Goal: Task Accomplishment & Management: Use online tool/utility

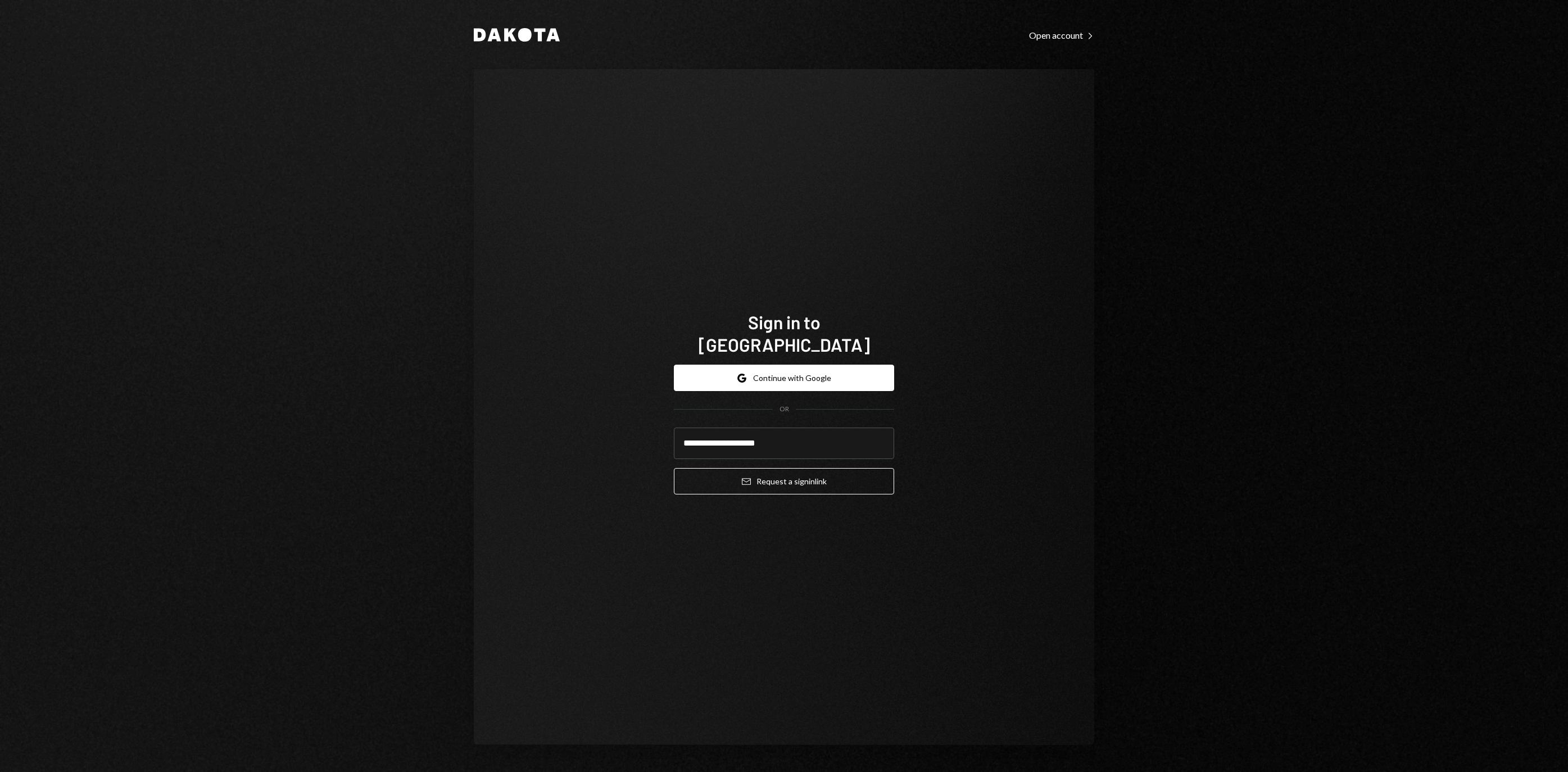
type input "**********"
click at [784, 474] on button "Email Request a sign in link" at bounding box center [784, 481] width 220 height 27
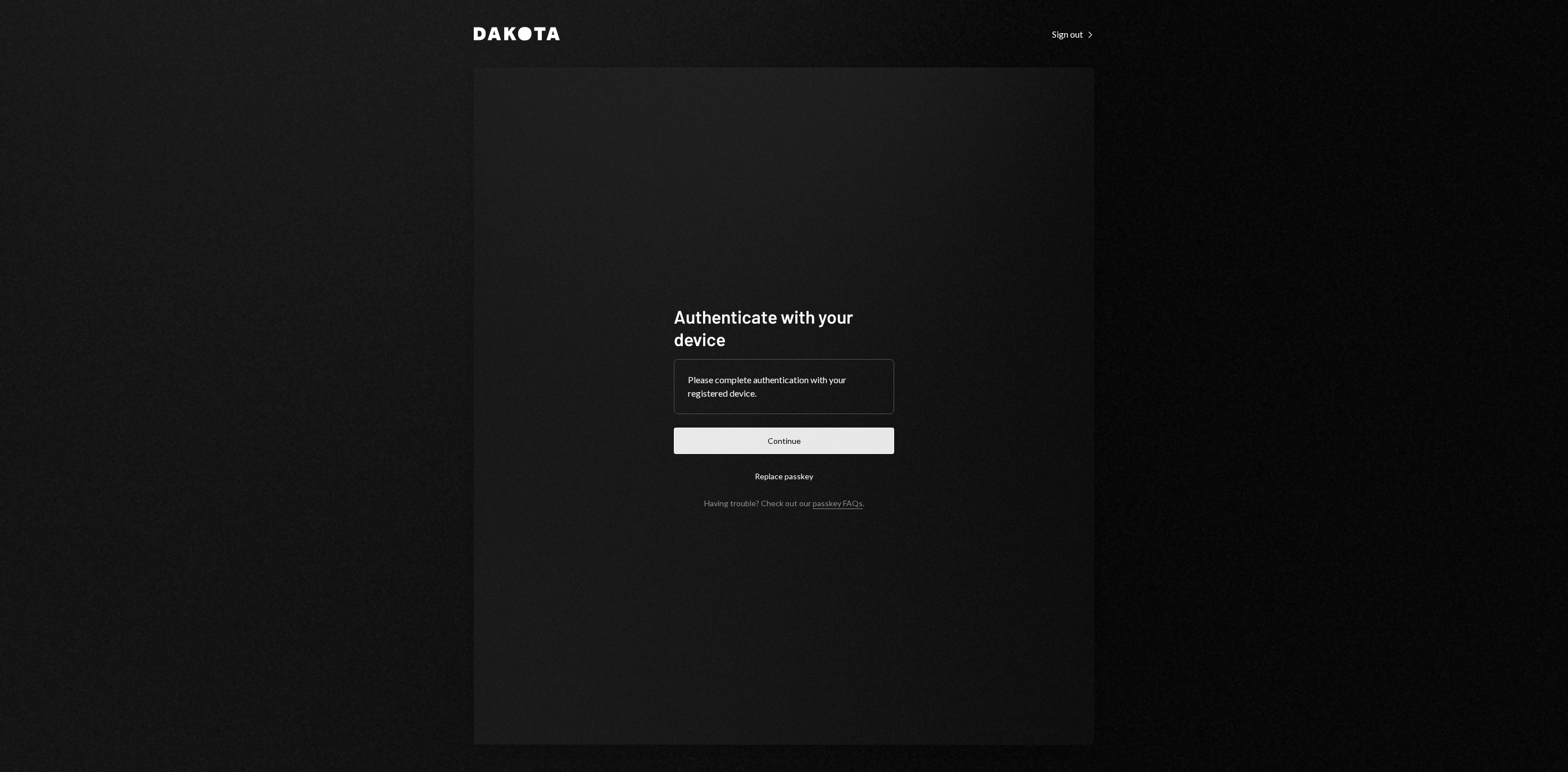
click at [861, 442] on button "Continue" at bounding box center [784, 441] width 220 height 27
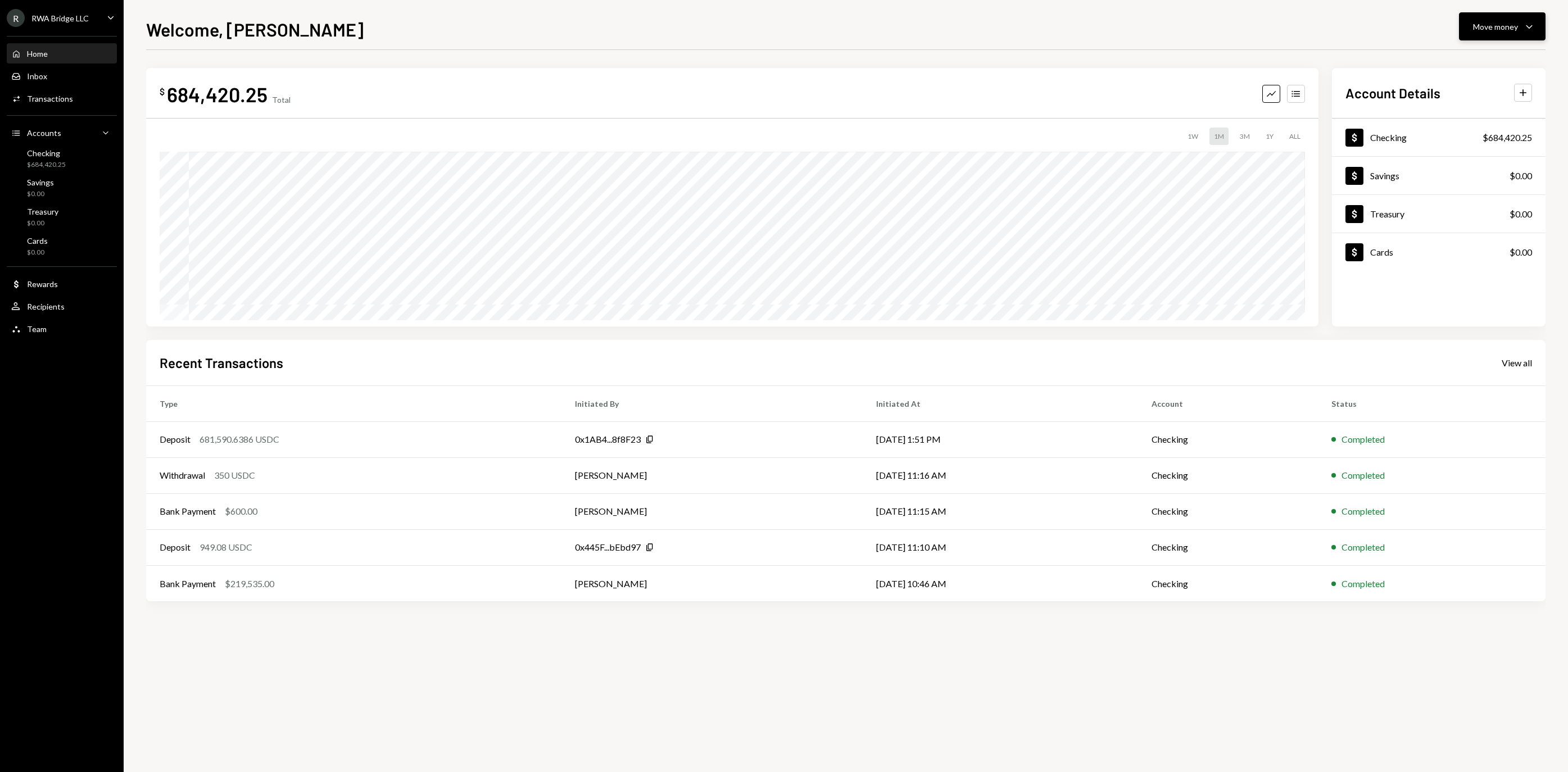
click at [1502, 37] on button "Move money Caret Down" at bounding box center [1502, 26] width 87 height 28
click at [1472, 59] on div "Send" at bounding box center [1493, 60] width 82 height 12
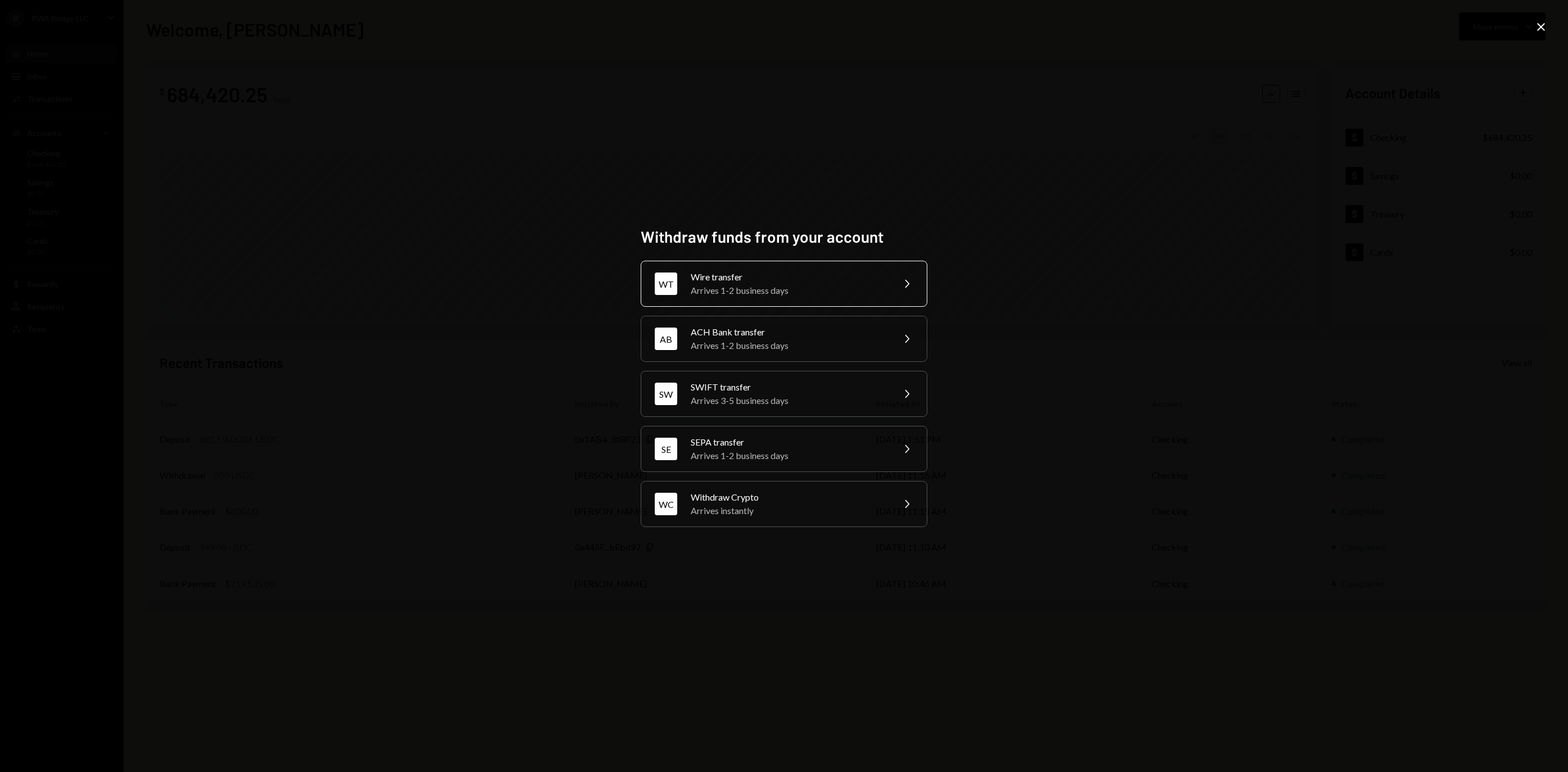
click at [797, 275] on div "Wire transfer" at bounding box center [788, 277] width 195 height 14
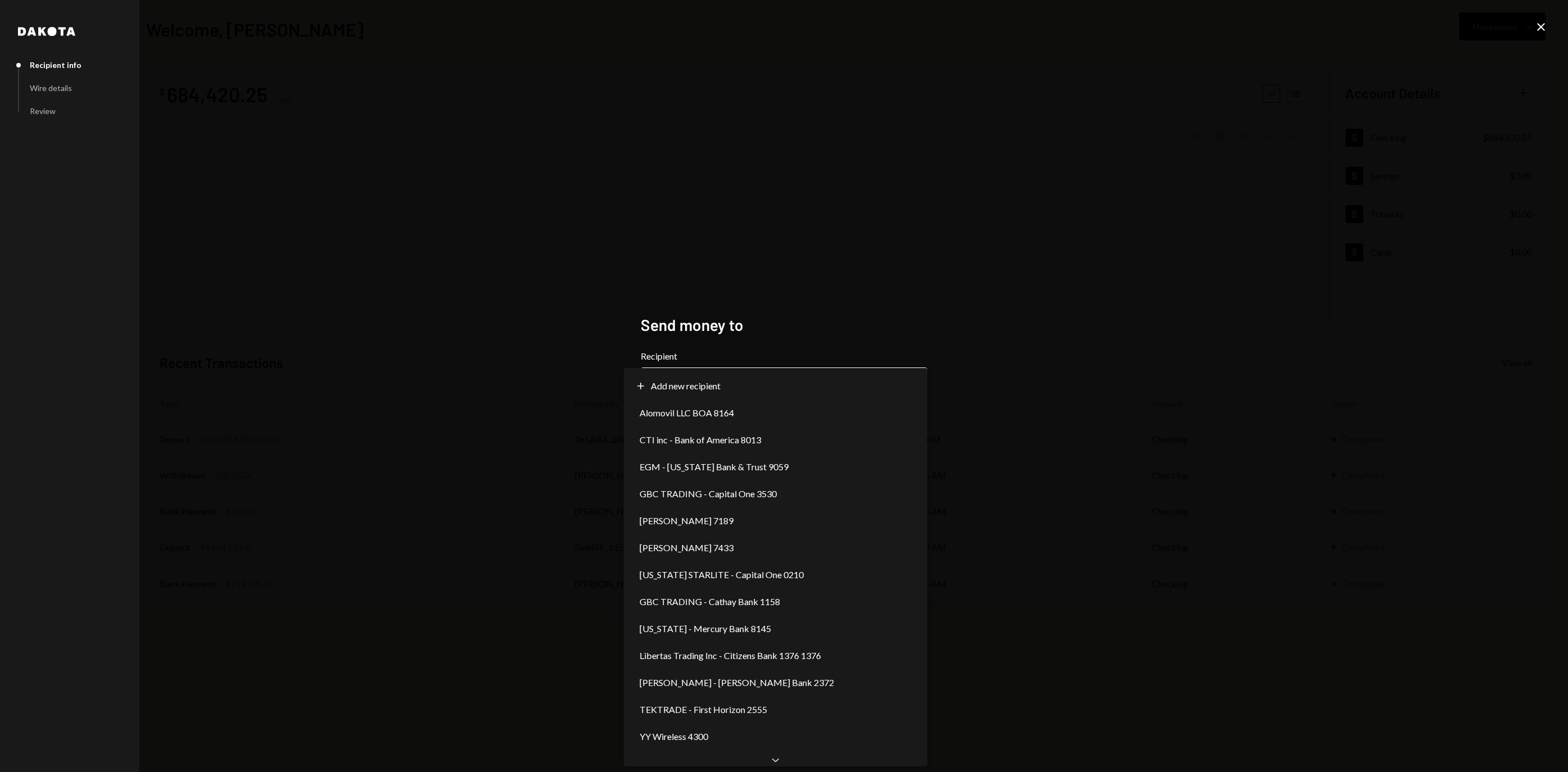
click at [703, 379] on body "**********" at bounding box center [784, 386] width 1568 height 772
select select "**********"
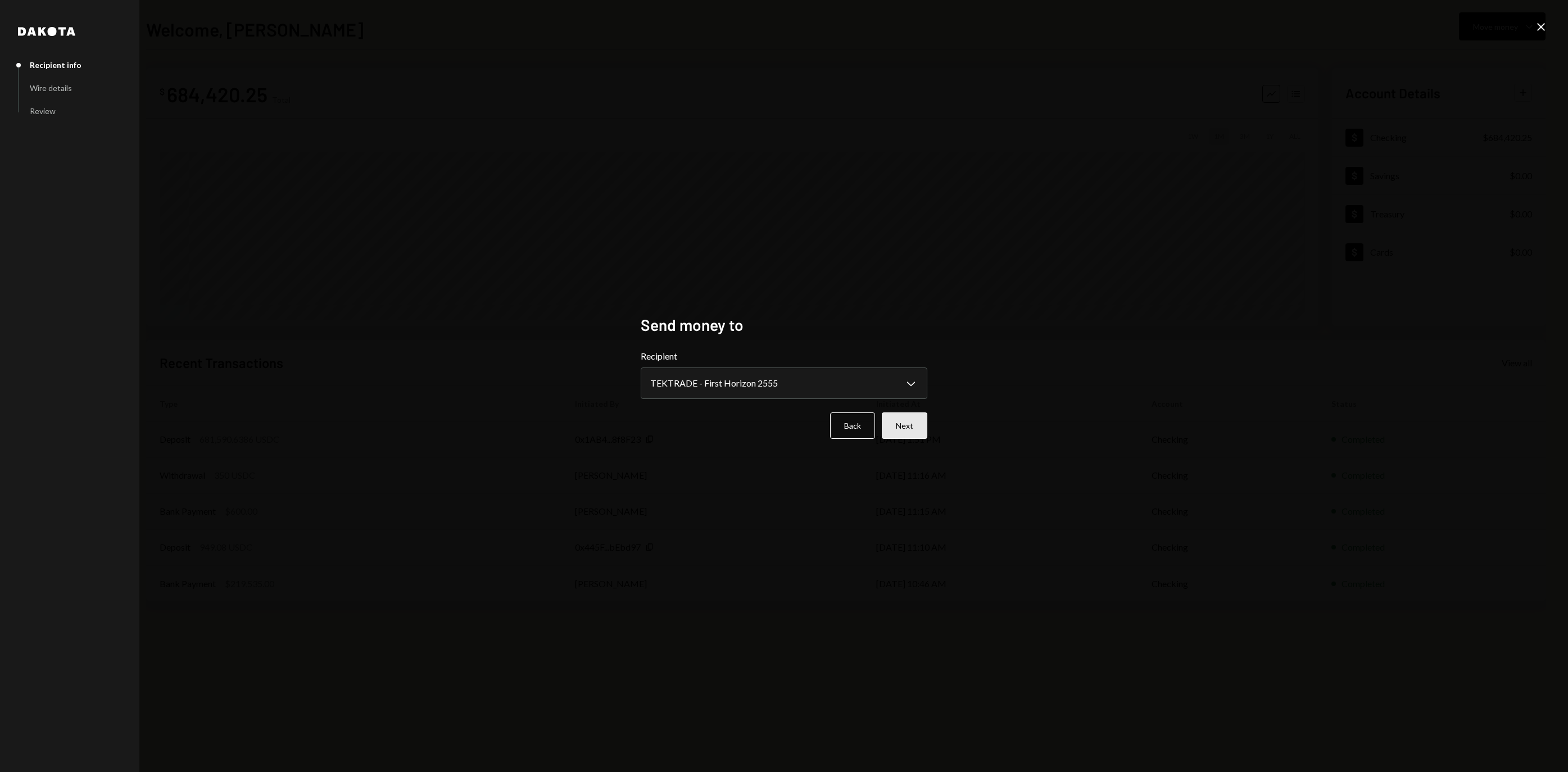
click at [914, 426] on button "Next" at bounding box center [904, 425] width 46 height 27
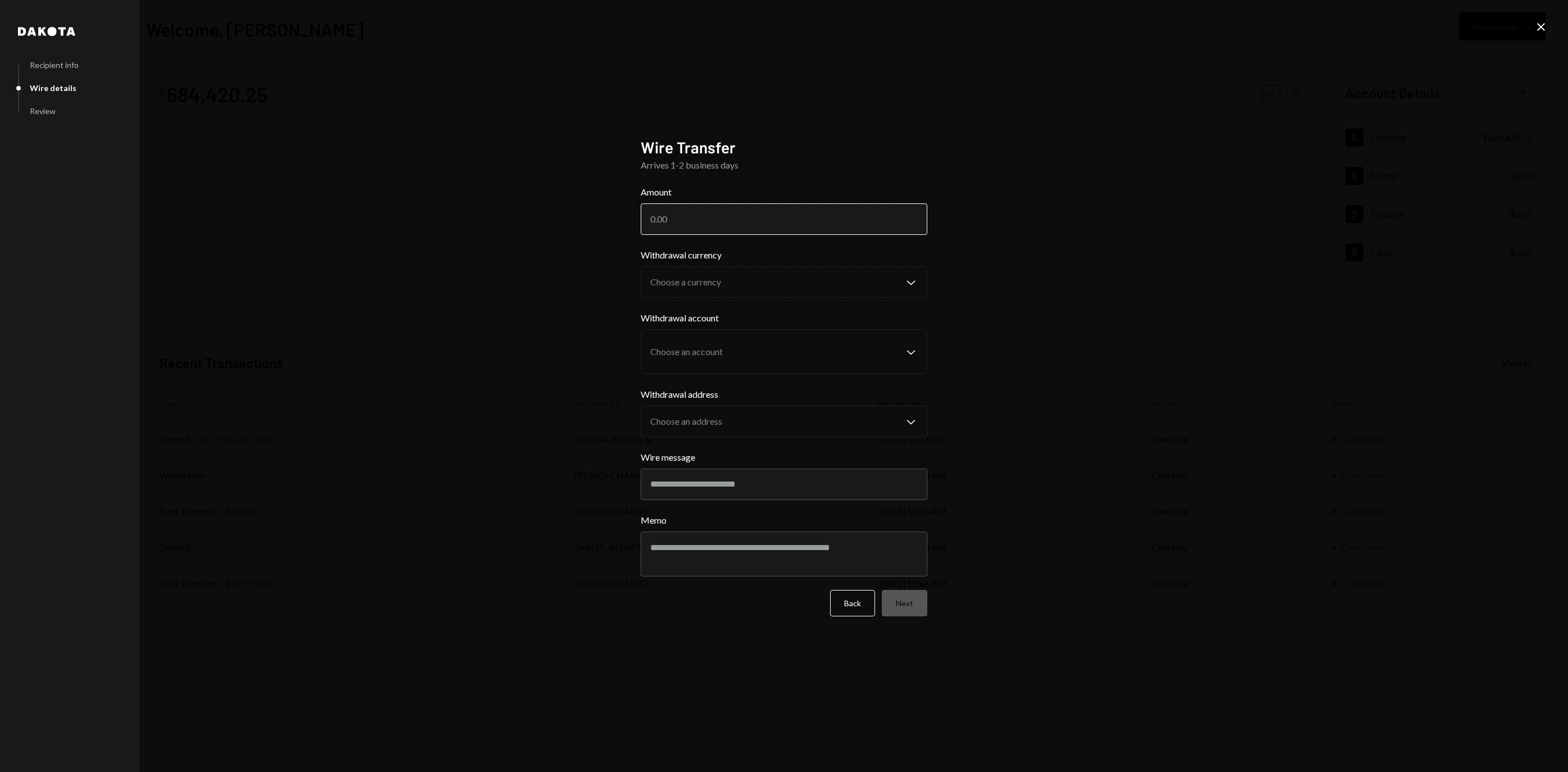
click at [765, 222] on input "Amount" at bounding box center [784, 219] width 287 height 32
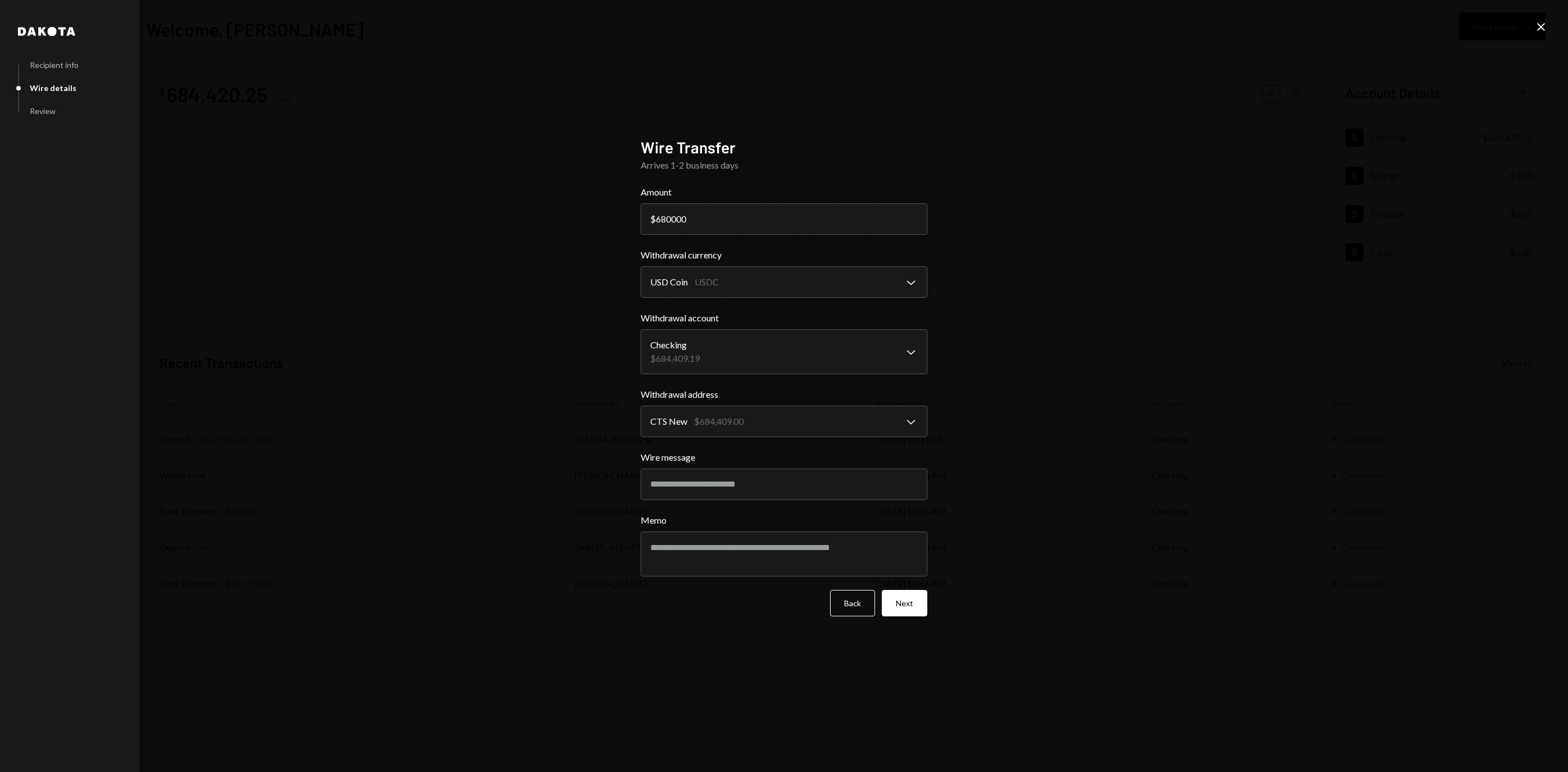
type input "680000"
click at [1026, 290] on div "**********" at bounding box center [784, 386] width 1568 height 772
click at [846, 609] on button "Back" at bounding box center [852, 602] width 45 height 27
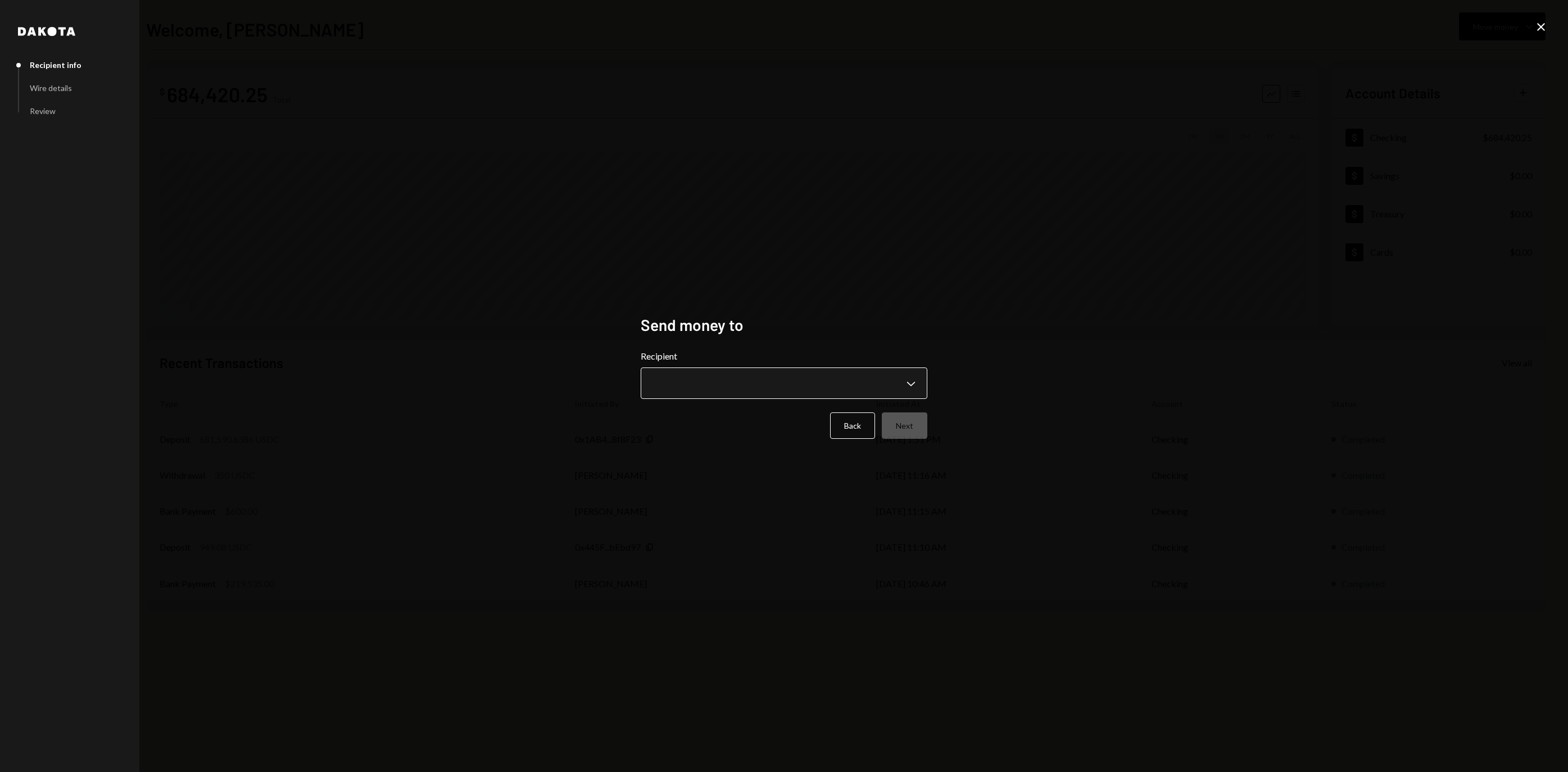
click at [778, 372] on body "**********" at bounding box center [784, 386] width 1568 height 772
click at [1503, 114] on div "**********" at bounding box center [784, 386] width 1568 height 772
click at [1538, 30] on icon at bounding box center [1540, 27] width 8 height 8
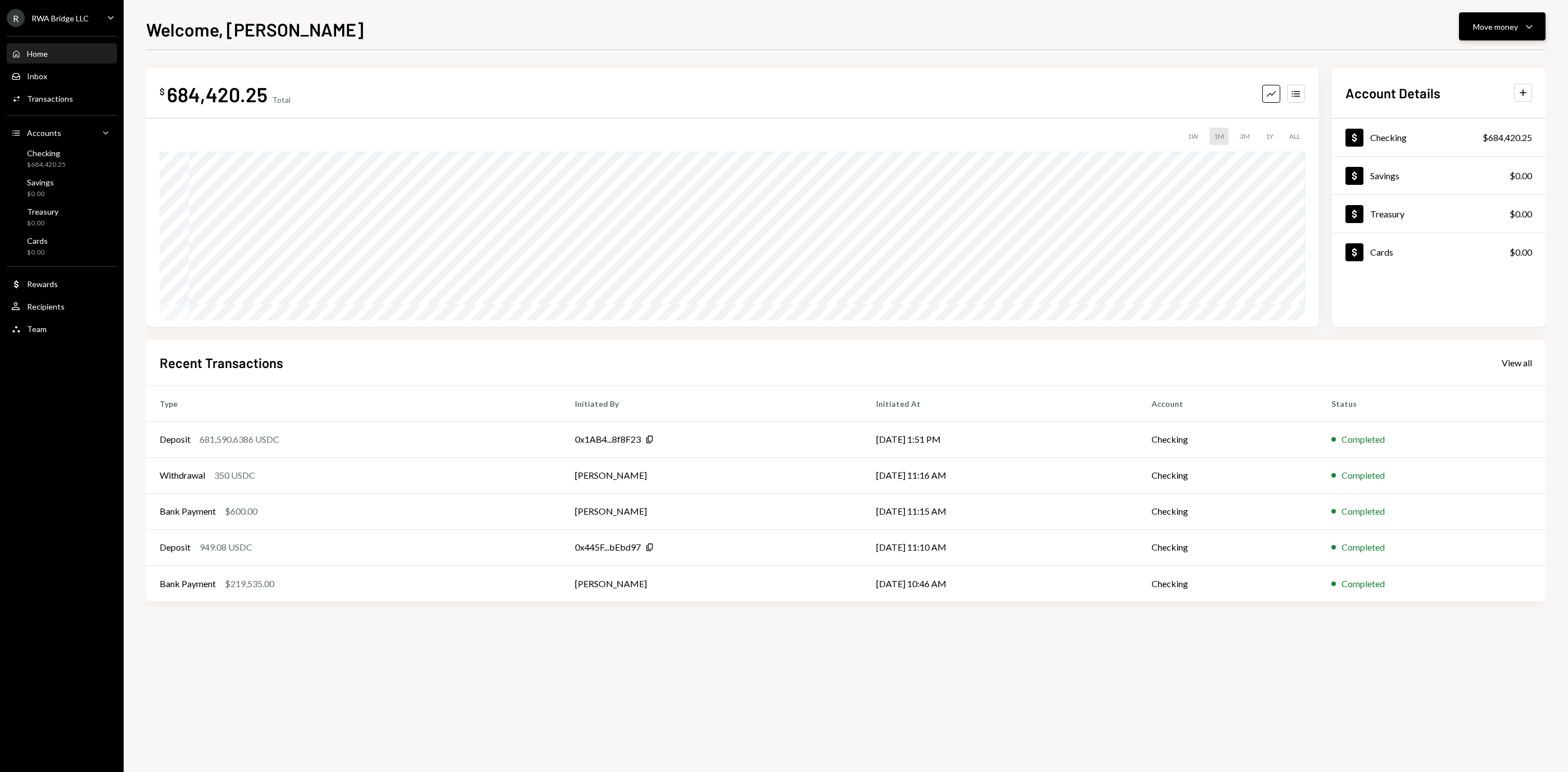
click at [1502, 15] on button "Move money Caret Down" at bounding box center [1502, 26] width 87 height 28
click at [1469, 51] on div "Withdraw Send" at bounding box center [1484, 59] width 113 height 25
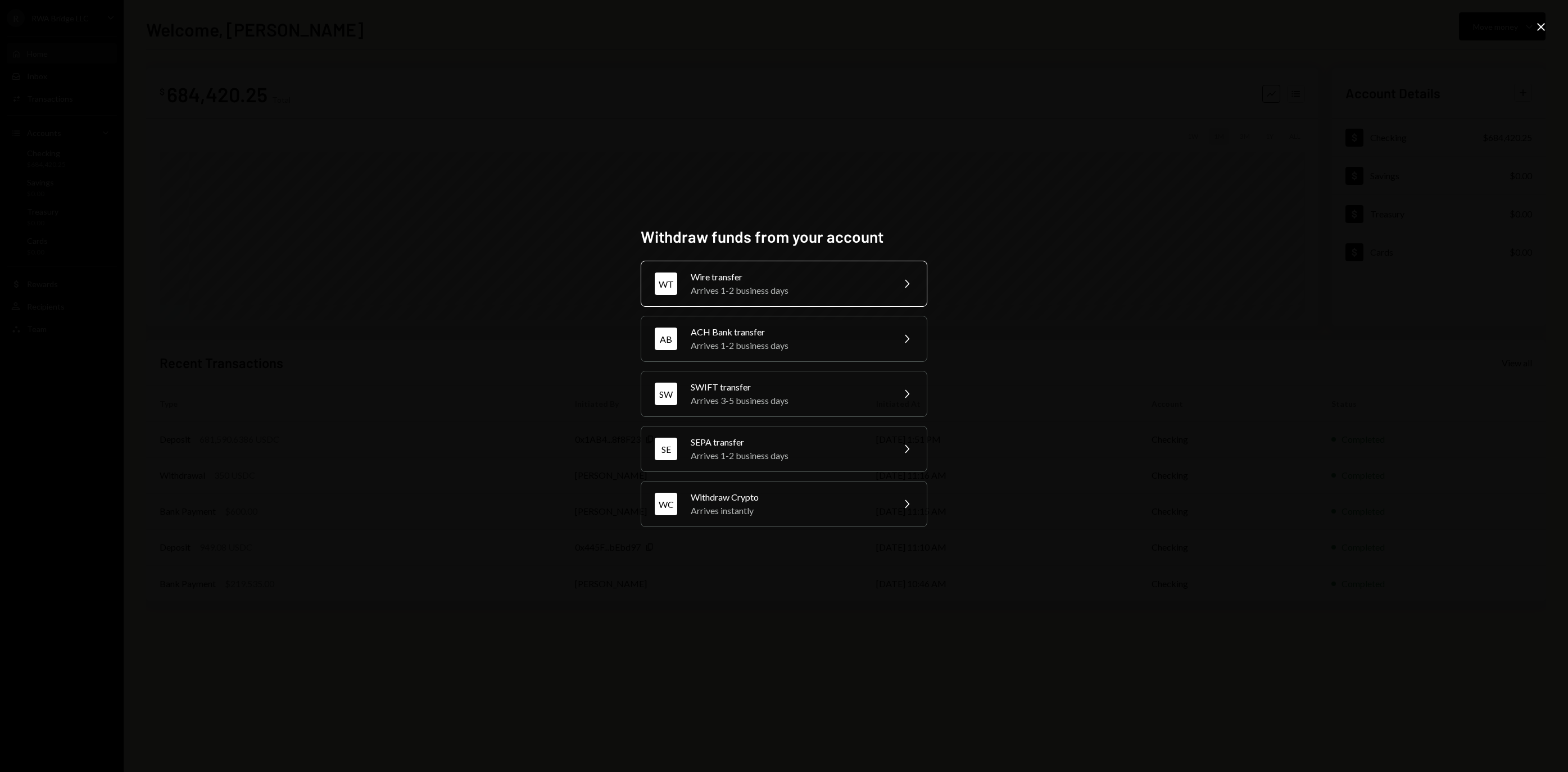
click at [813, 284] on div "Arrives 1-2 business days" at bounding box center [788, 291] width 195 height 14
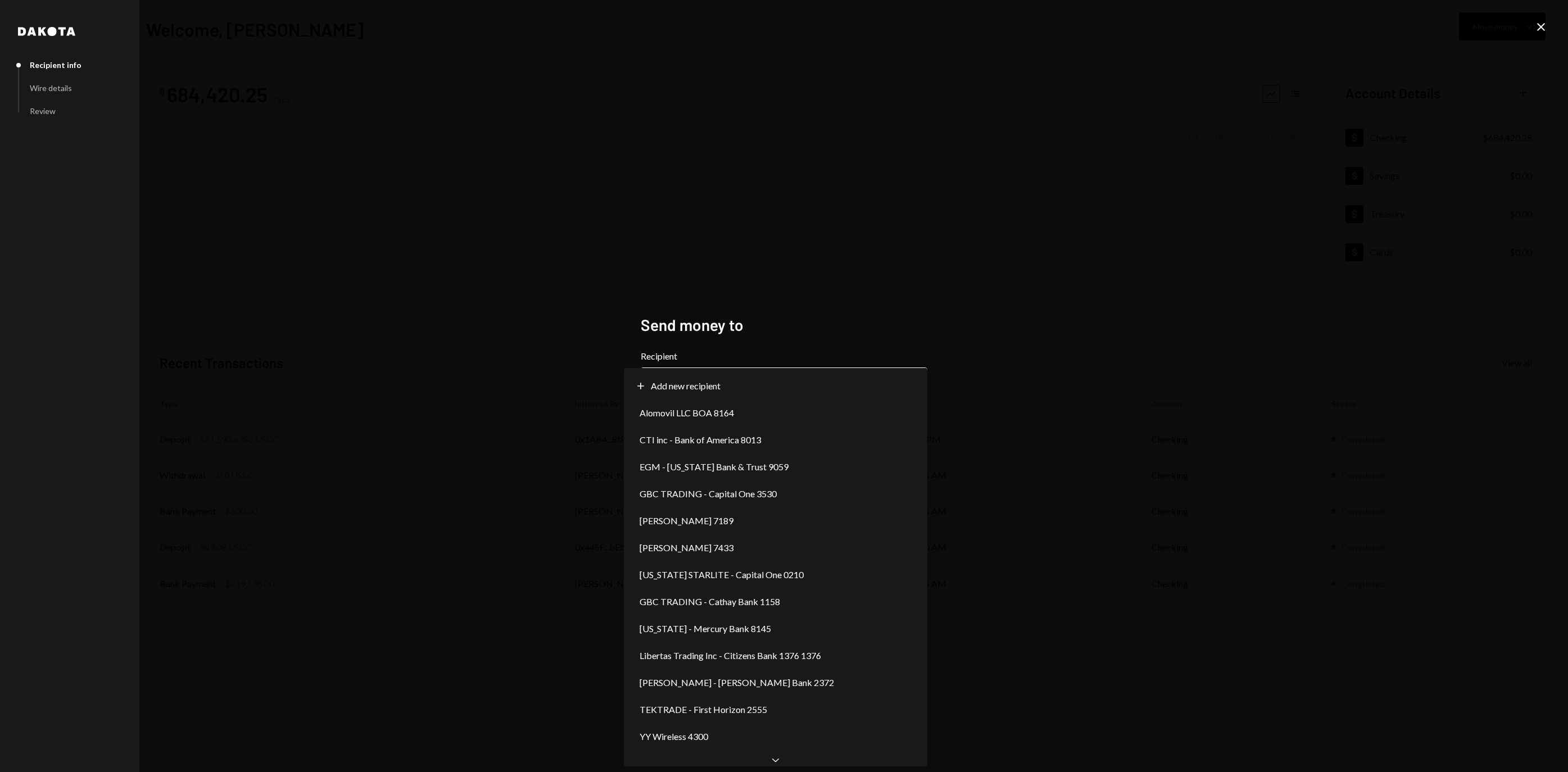
click at [742, 379] on body "**********" at bounding box center [784, 386] width 1568 height 772
select select "**********"
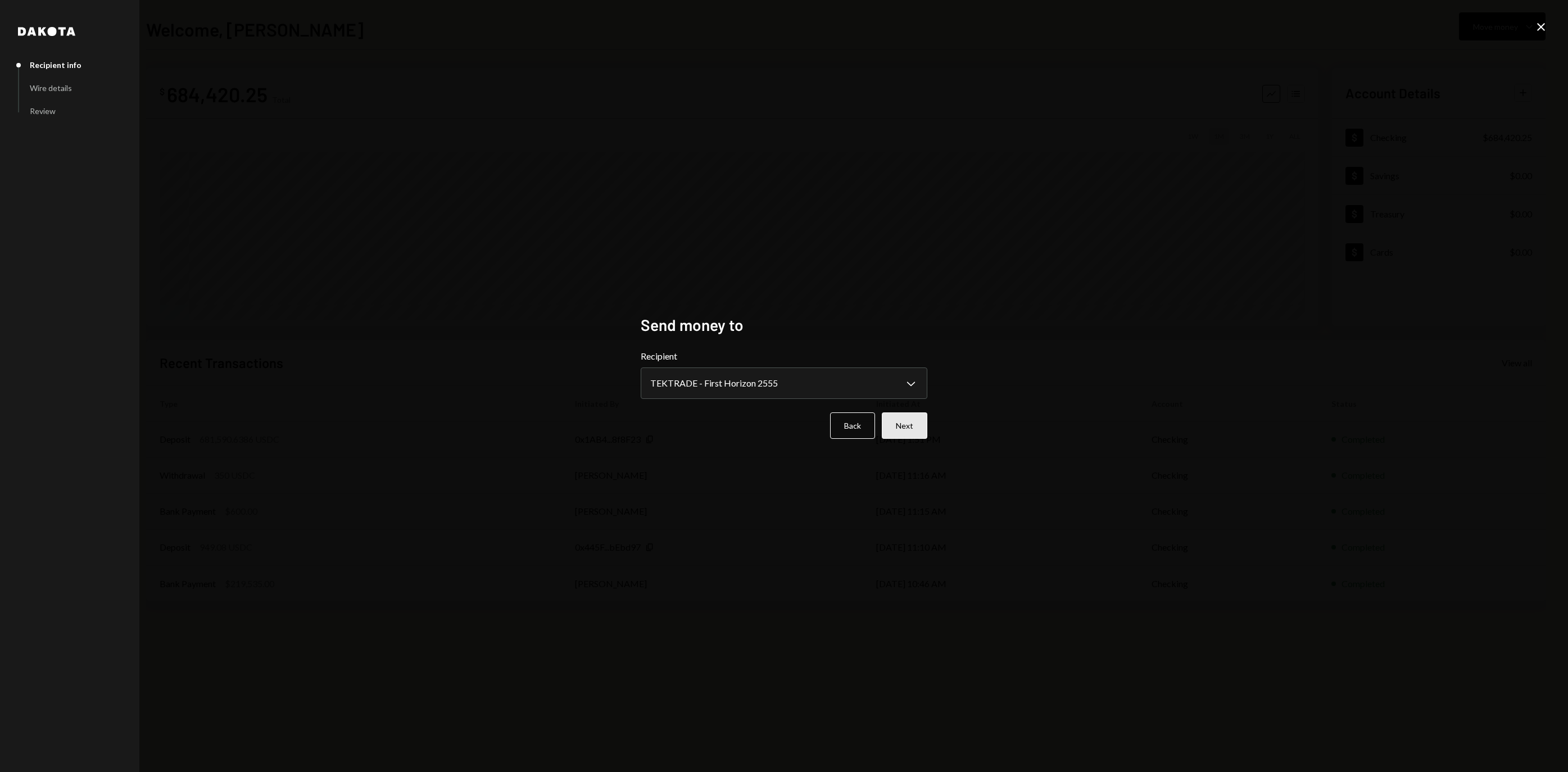
click at [902, 423] on button "Next" at bounding box center [904, 425] width 46 height 27
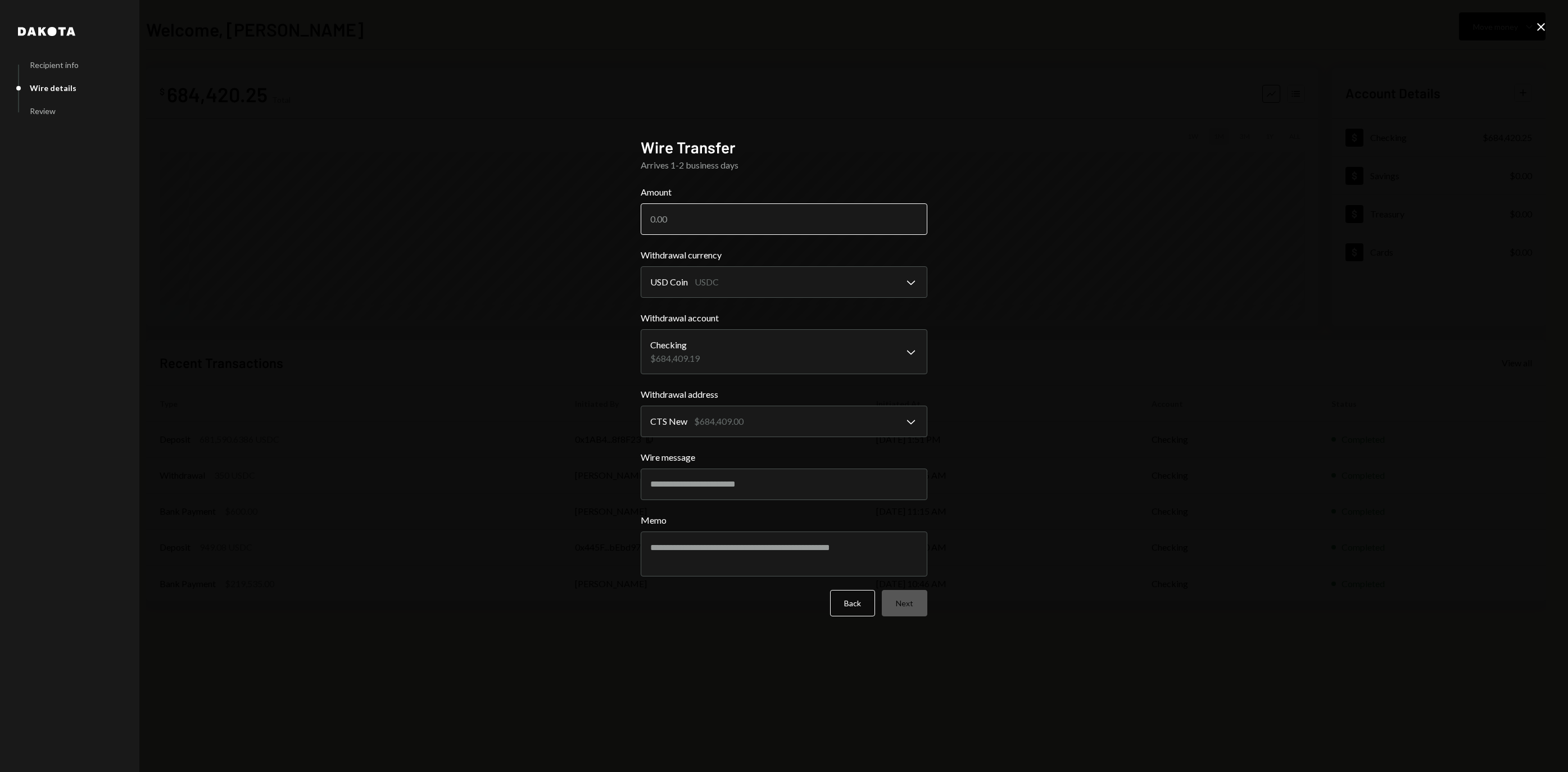
click at [726, 219] on input "Amount" at bounding box center [784, 219] width 287 height 32
type input "680000"
click at [910, 606] on button "Next" at bounding box center [904, 602] width 46 height 27
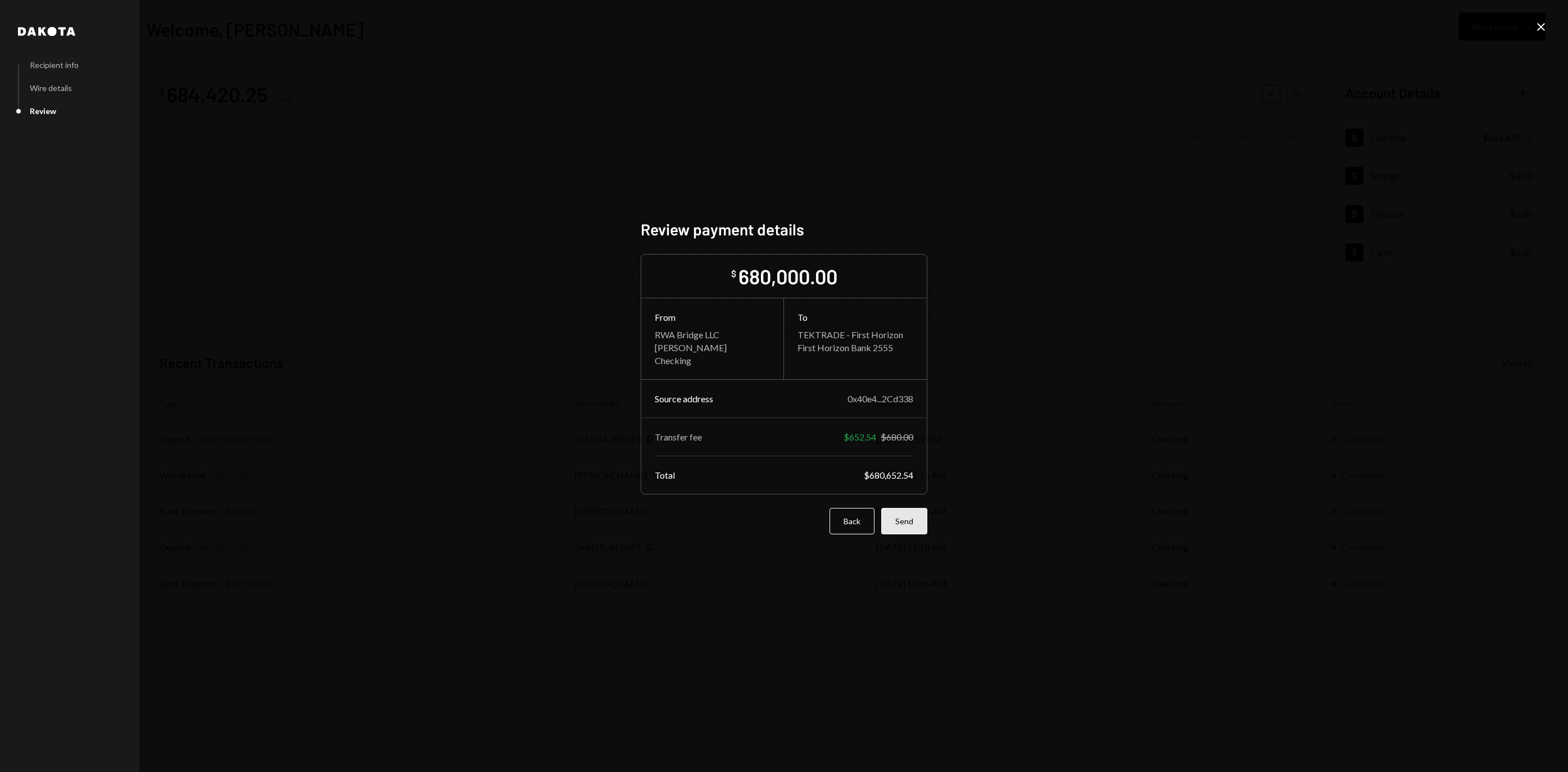
click at [921, 534] on button "Send" at bounding box center [904, 521] width 46 height 27
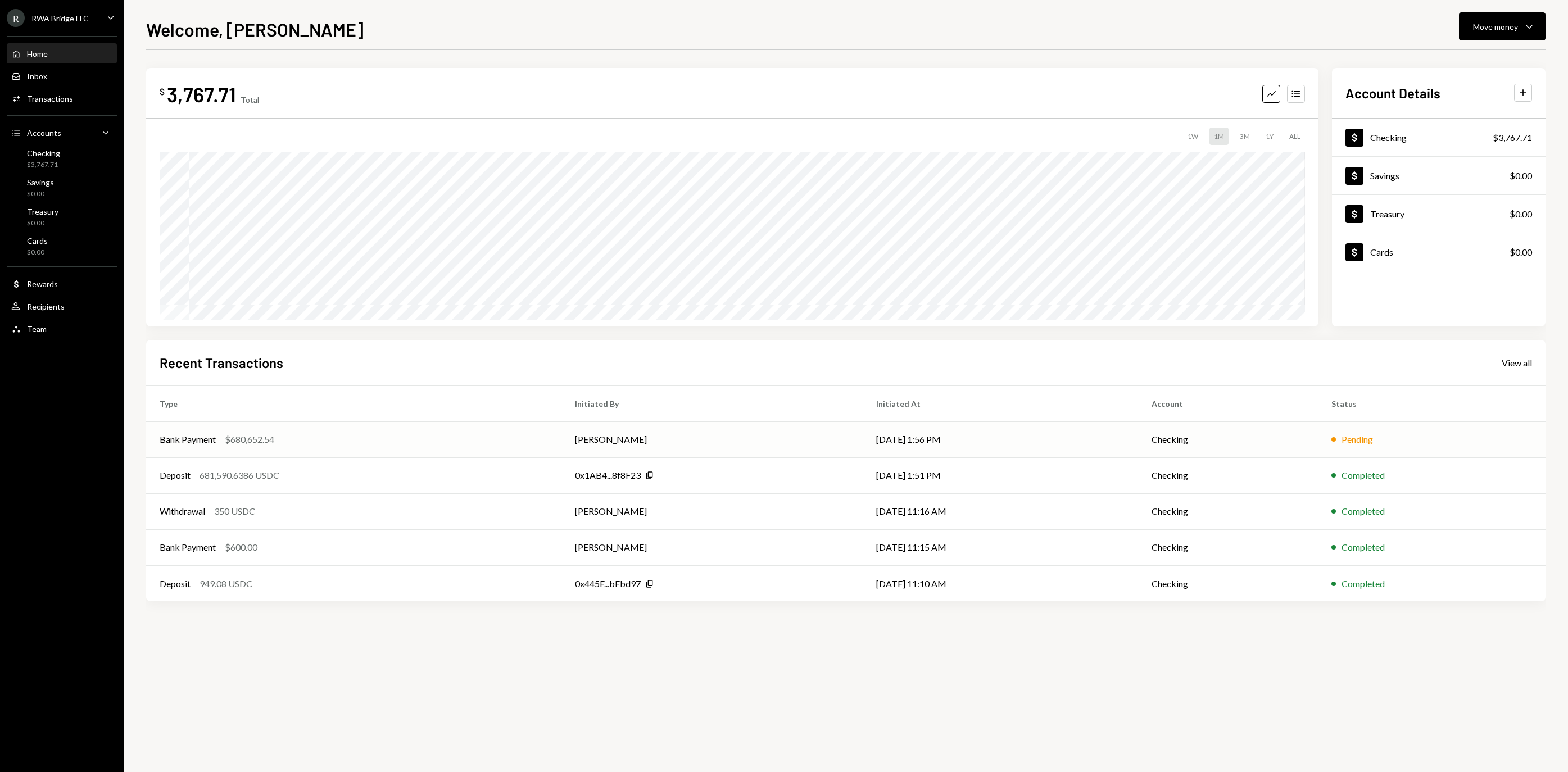
click at [746, 442] on td "[PERSON_NAME]" at bounding box center [711, 440] width 301 height 36
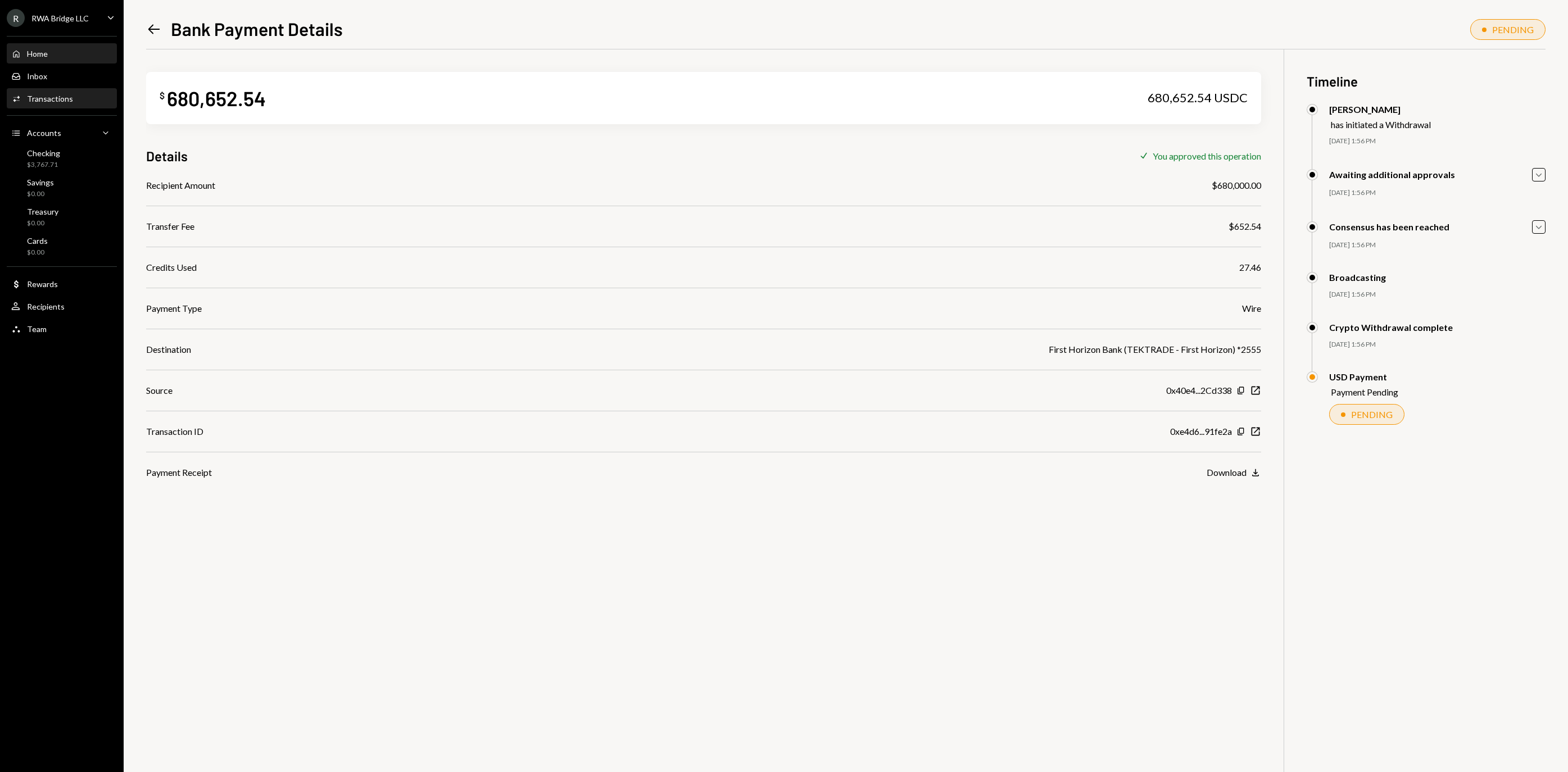
click at [55, 59] on div "Home Home" at bounding box center [61, 54] width 101 height 10
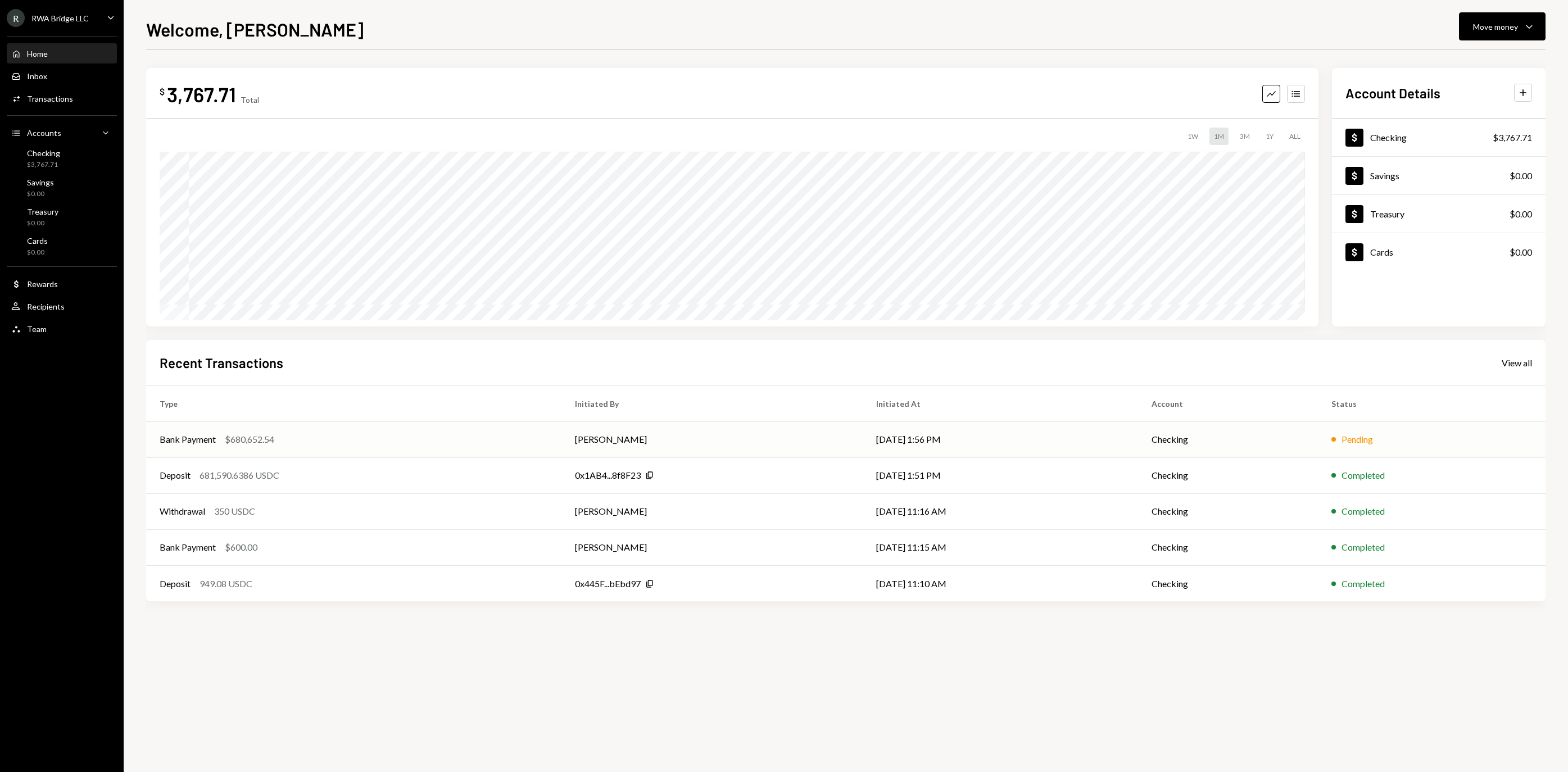
click at [655, 438] on td "[PERSON_NAME]" at bounding box center [711, 440] width 301 height 36
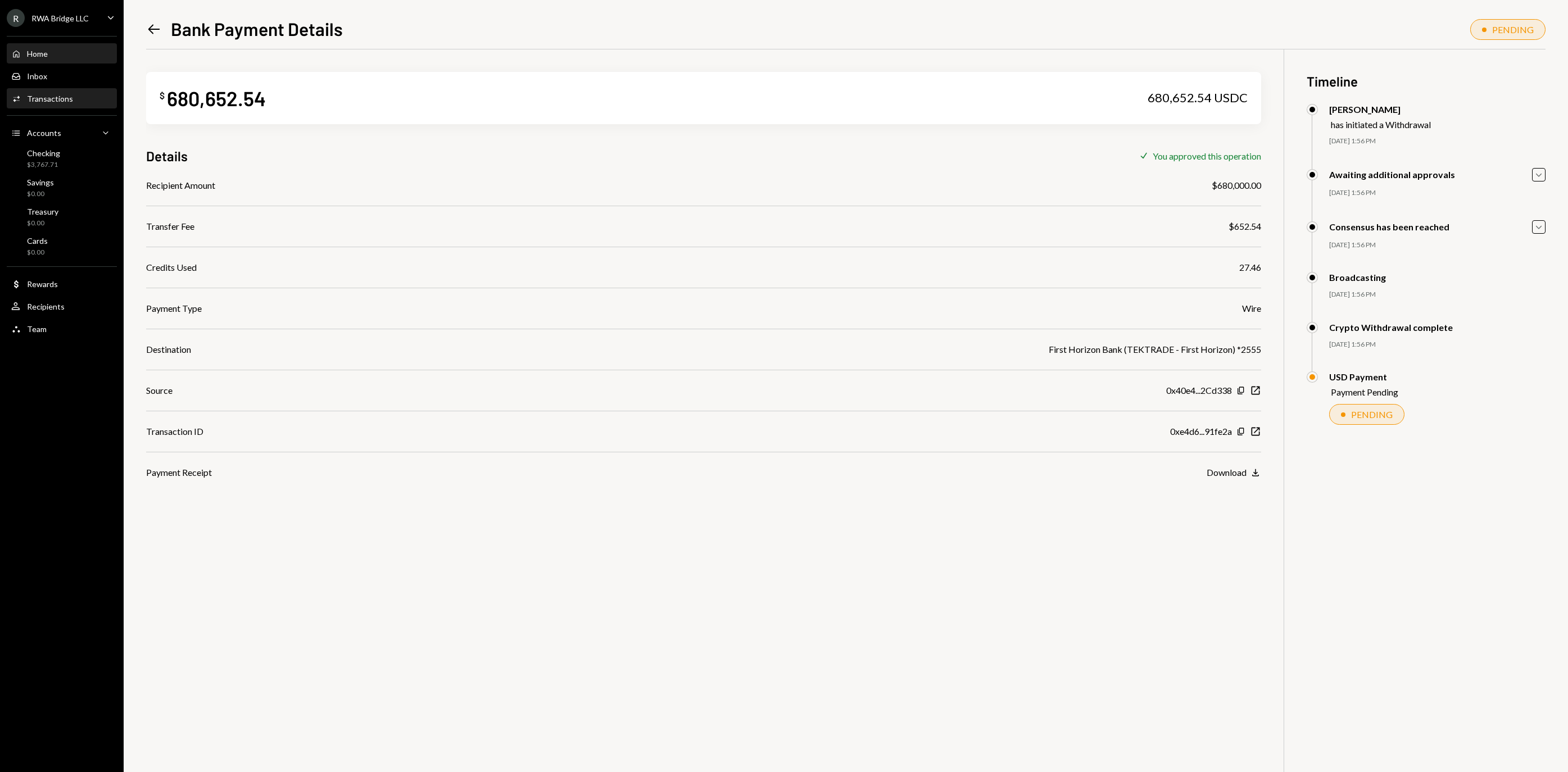
click at [74, 58] on div "Home Home" at bounding box center [61, 54] width 101 height 10
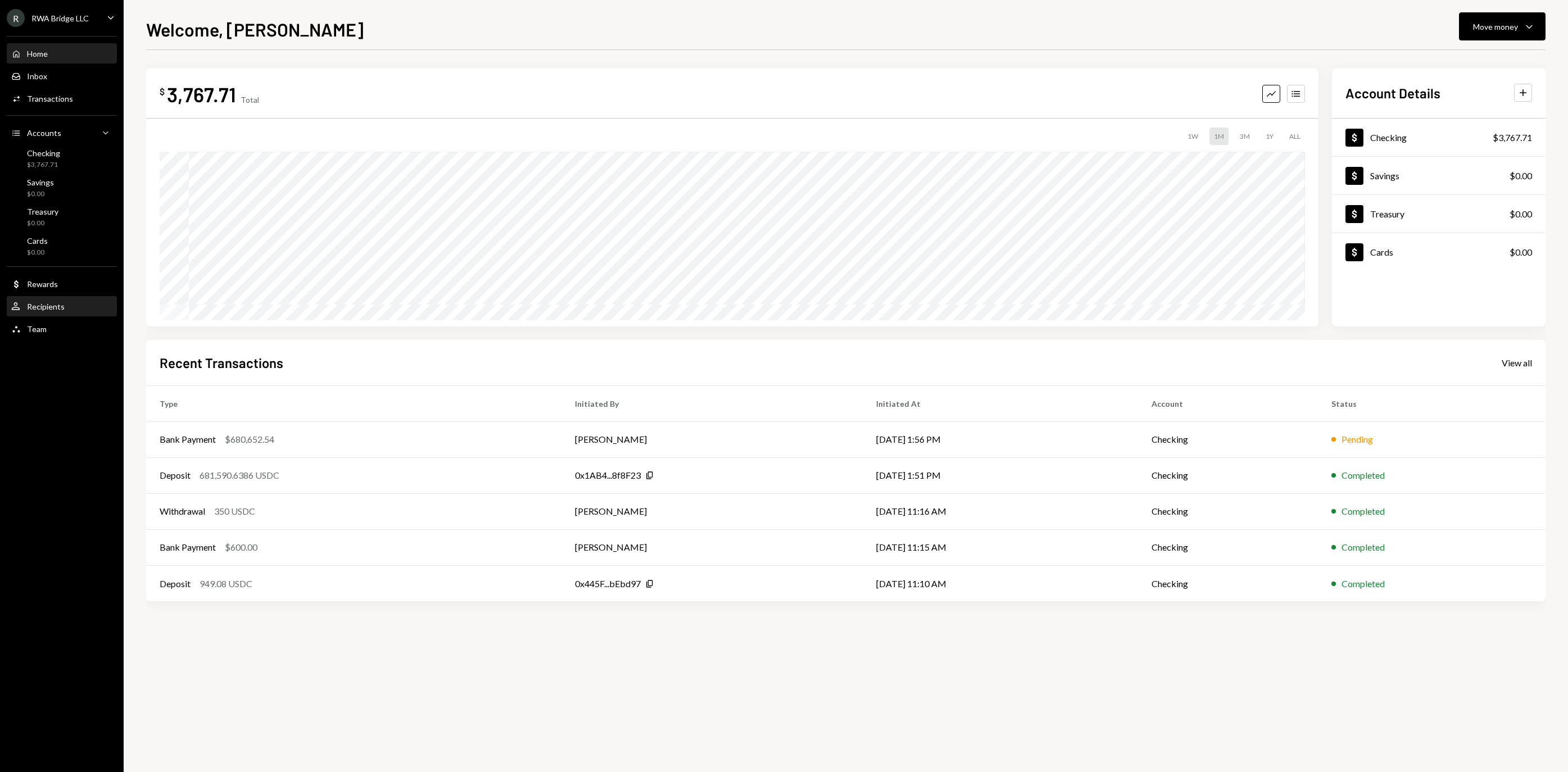
click at [65, 312] on div "Recipients" at bounding box center [46, 306] width 38 height 9
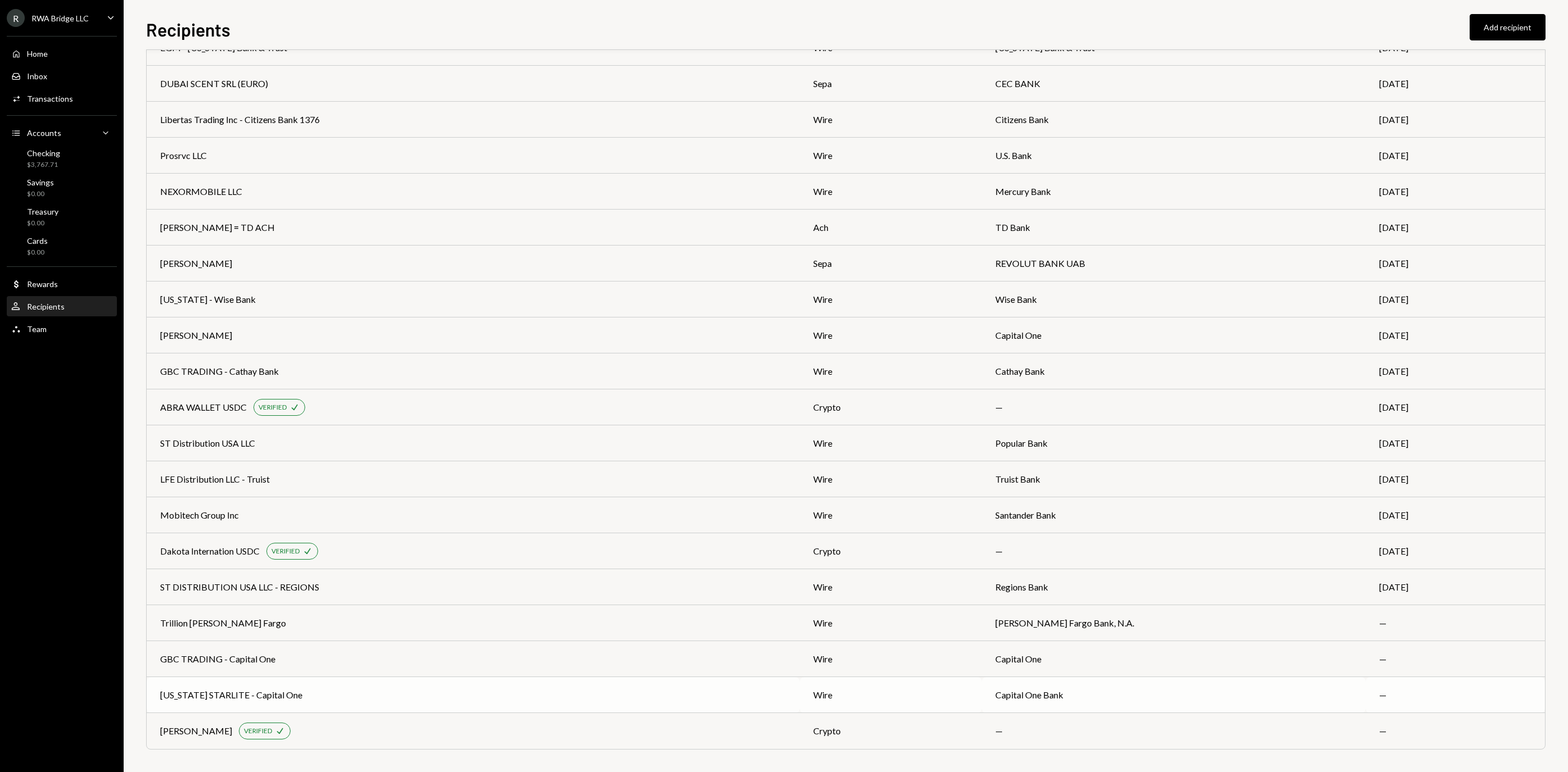
click at [519, 696] on div "FLORIDA STARLITE - Capital One" at bounding box center [473, 695] width 626 height 14
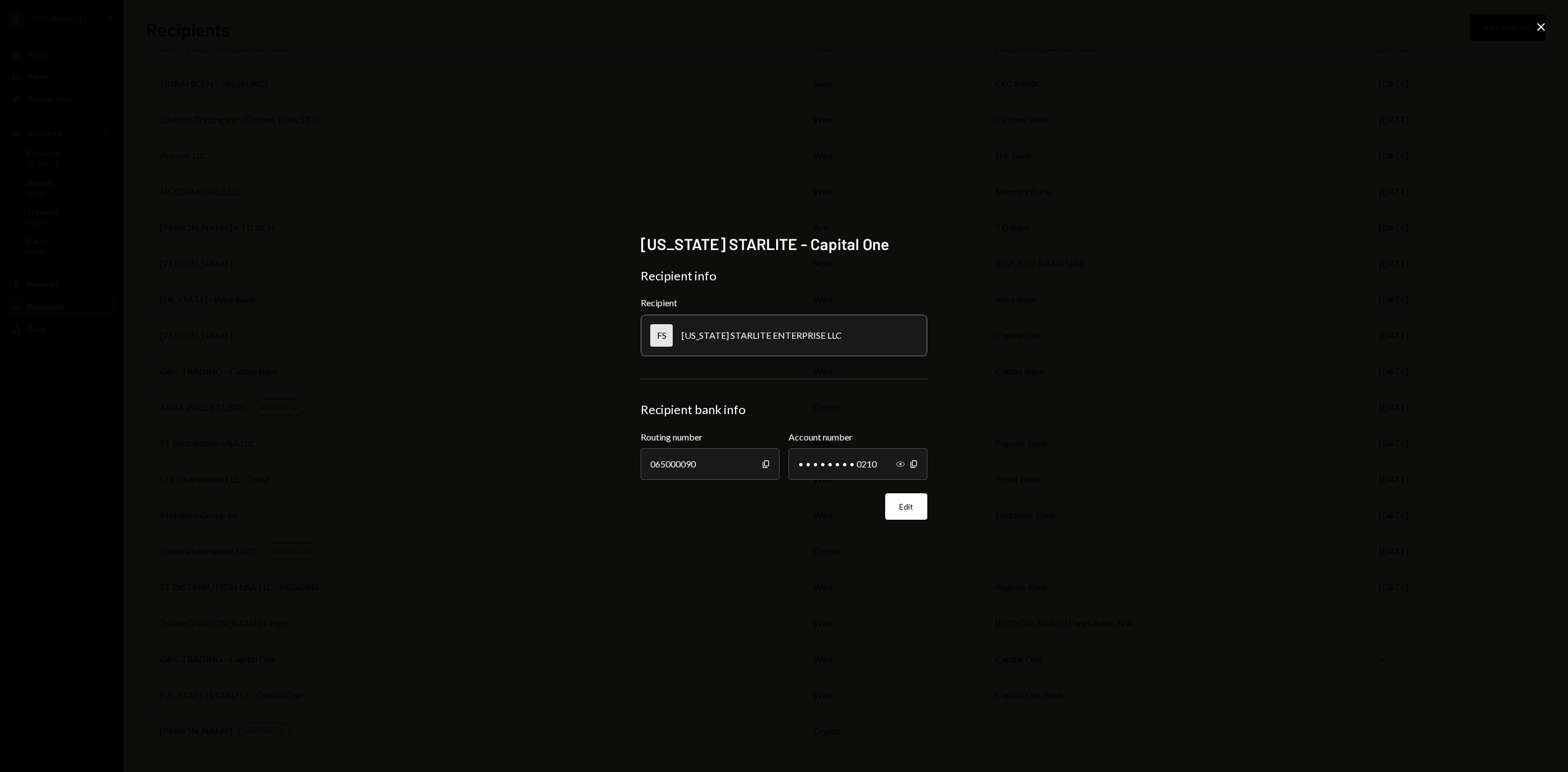
click at [897, 466] on icon "Show" at bounding box center [900, 464] width 9 height 9
click at [1535, 27] on icon "Close" at bounding box center [1541, 27] width 14 height 14
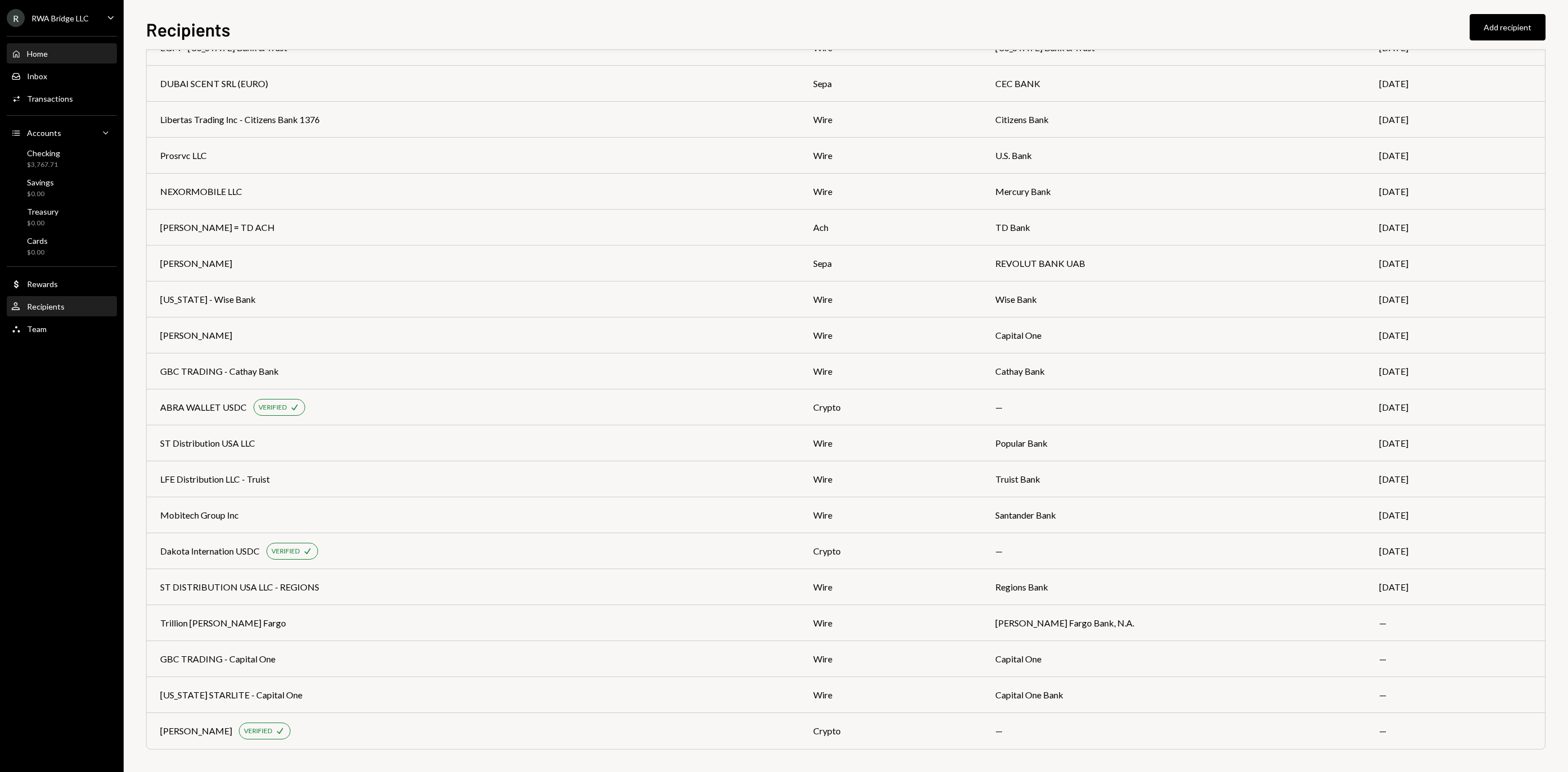
click at [40, 59] on div "Home" at bounding box center [37, 53] width 21 height 9
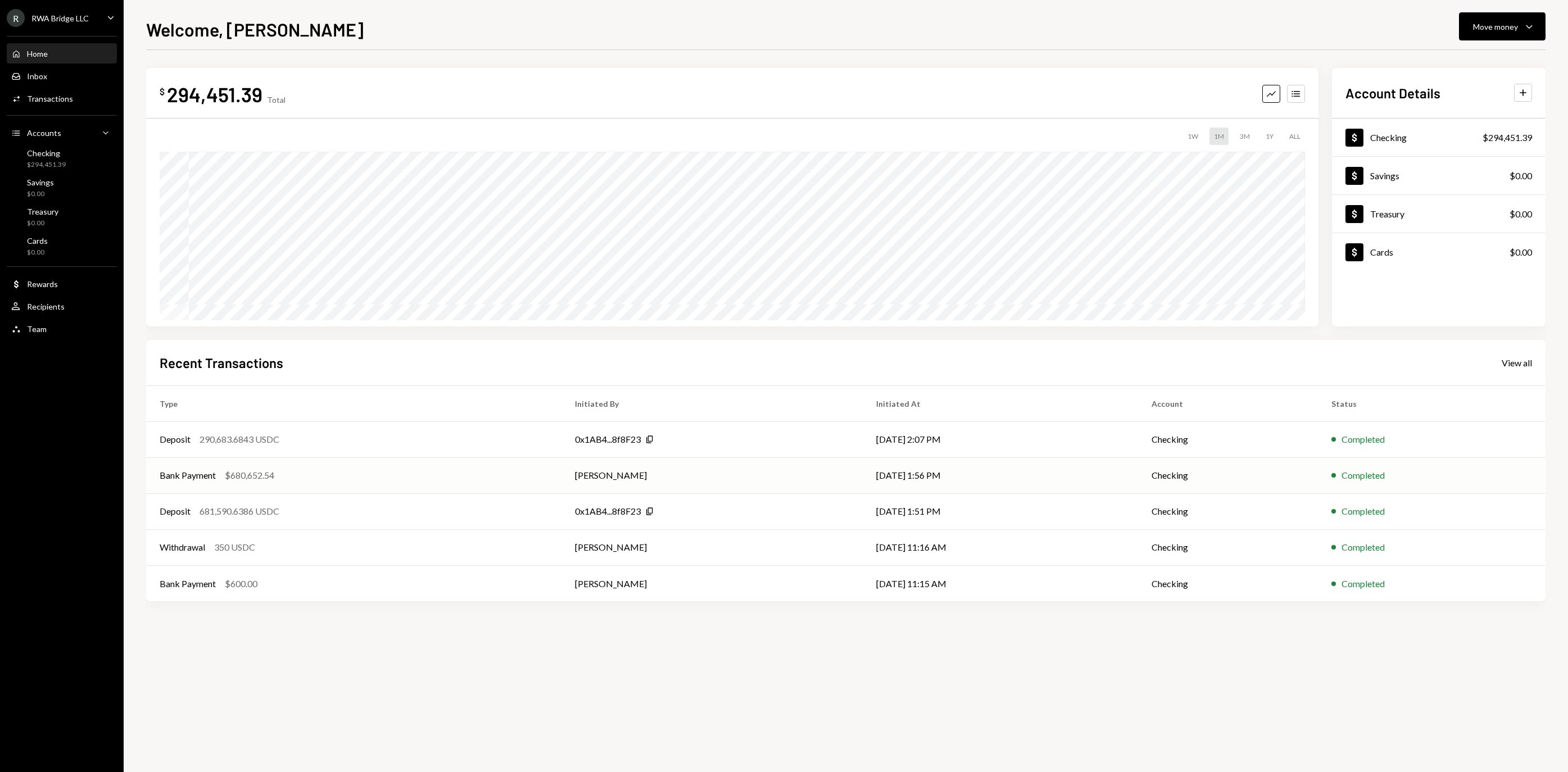
click at [797, 479] on td "[PERSON_NAME]" at bounding box center [711, 475] width 301 height 36
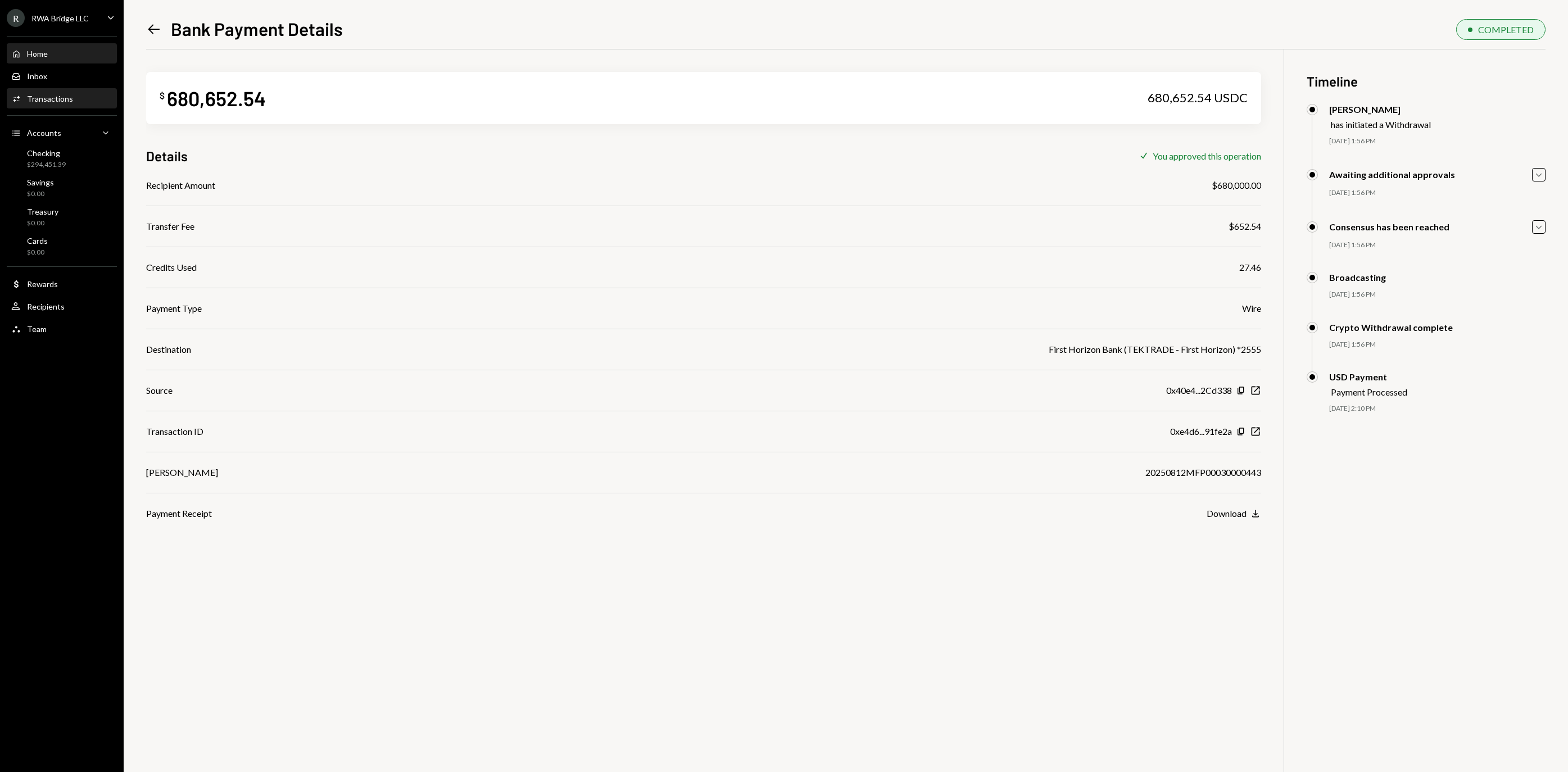
click at [73, 55] on div "Home Home" at bounding box center [61, 54] width 101 height 10
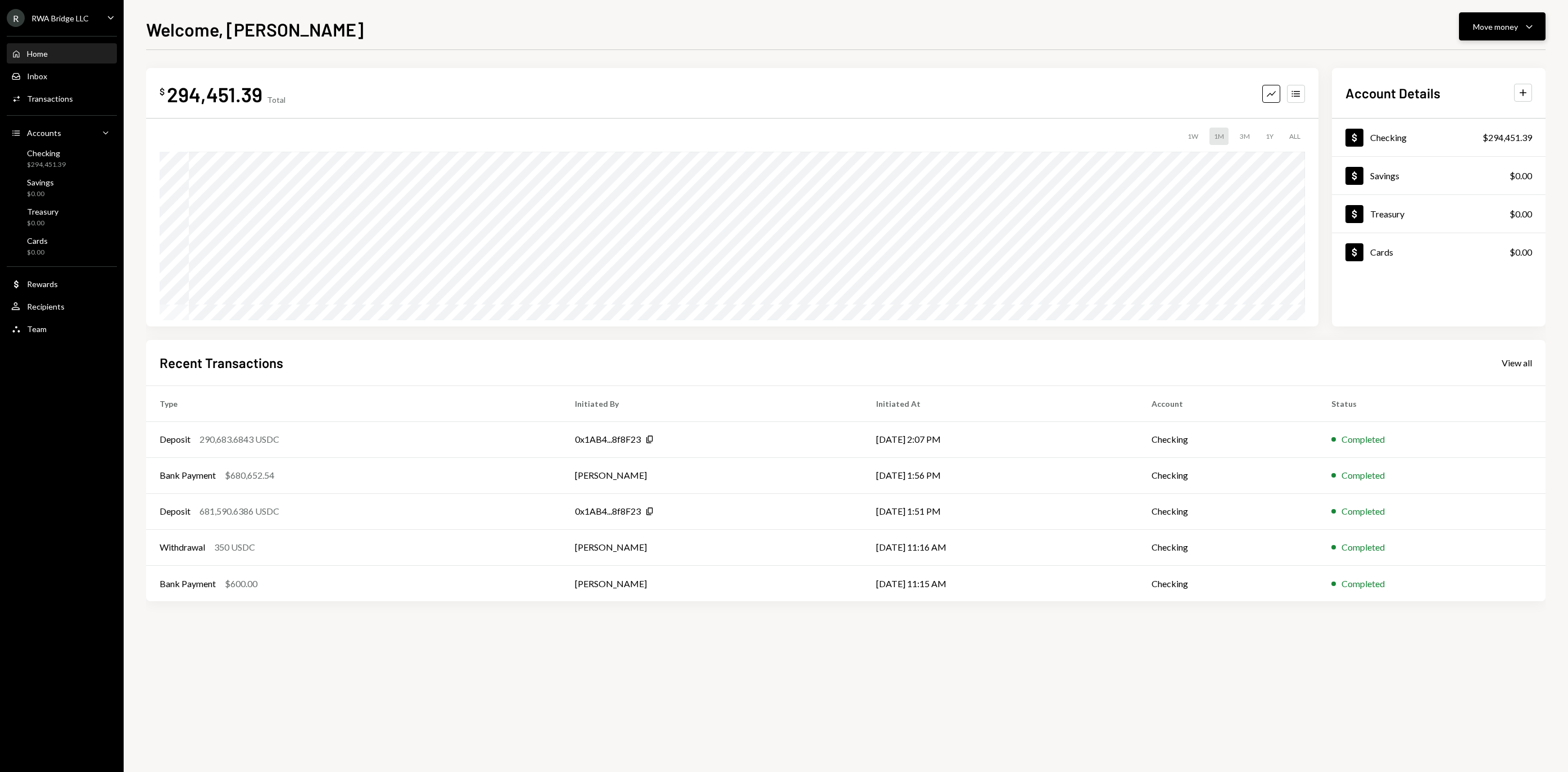
click at [1473, 28] on div "Move money" at bounding box center [1496, 27] width 45 height 12
click at [1460, 52] on div "Withdraw Send" at bounding box center [1484, 59] width 113 height 25
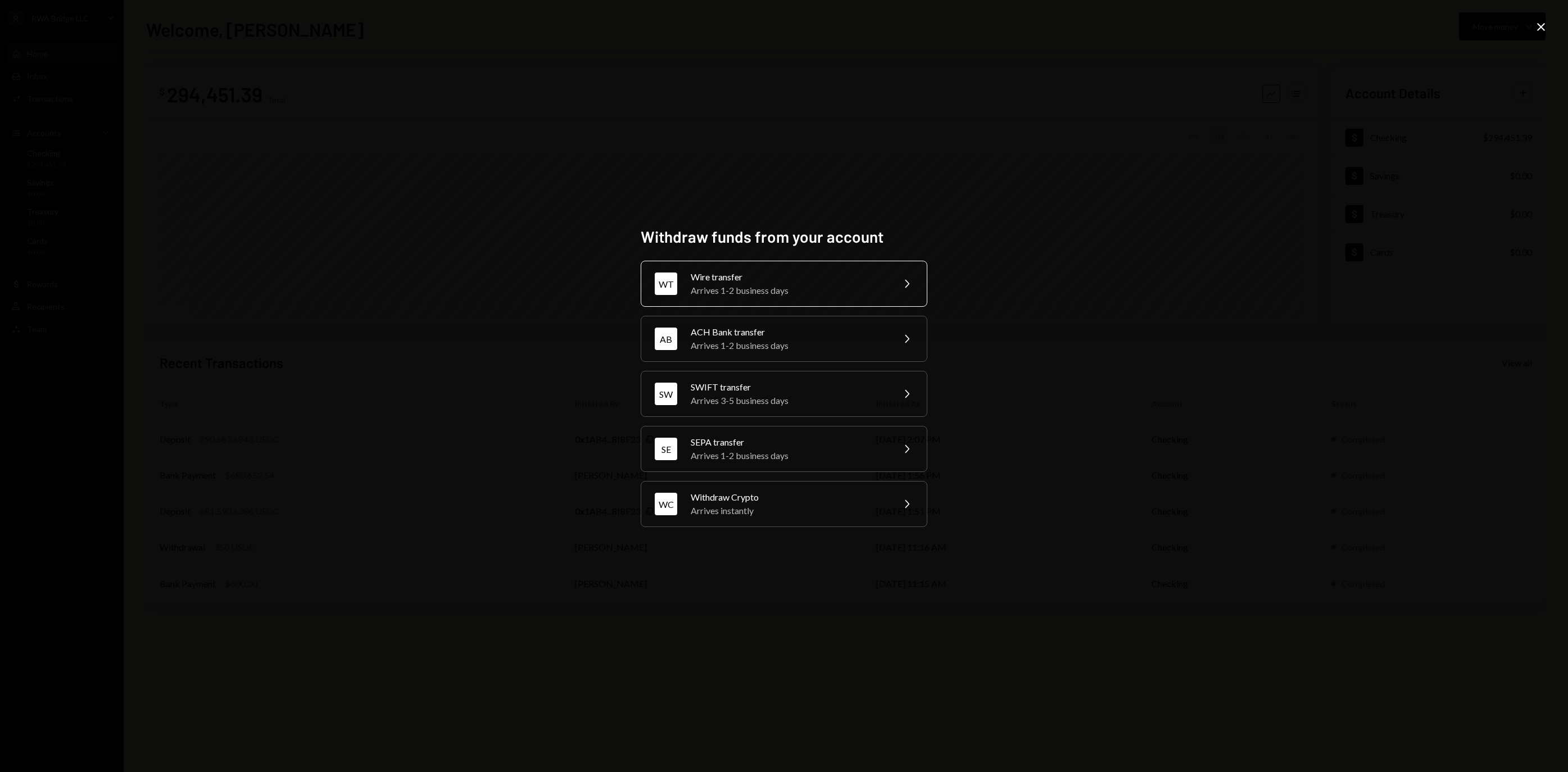
click at [784, 270] on div "Wire transfer" at bounding box center [788, 277] width 195 height 14
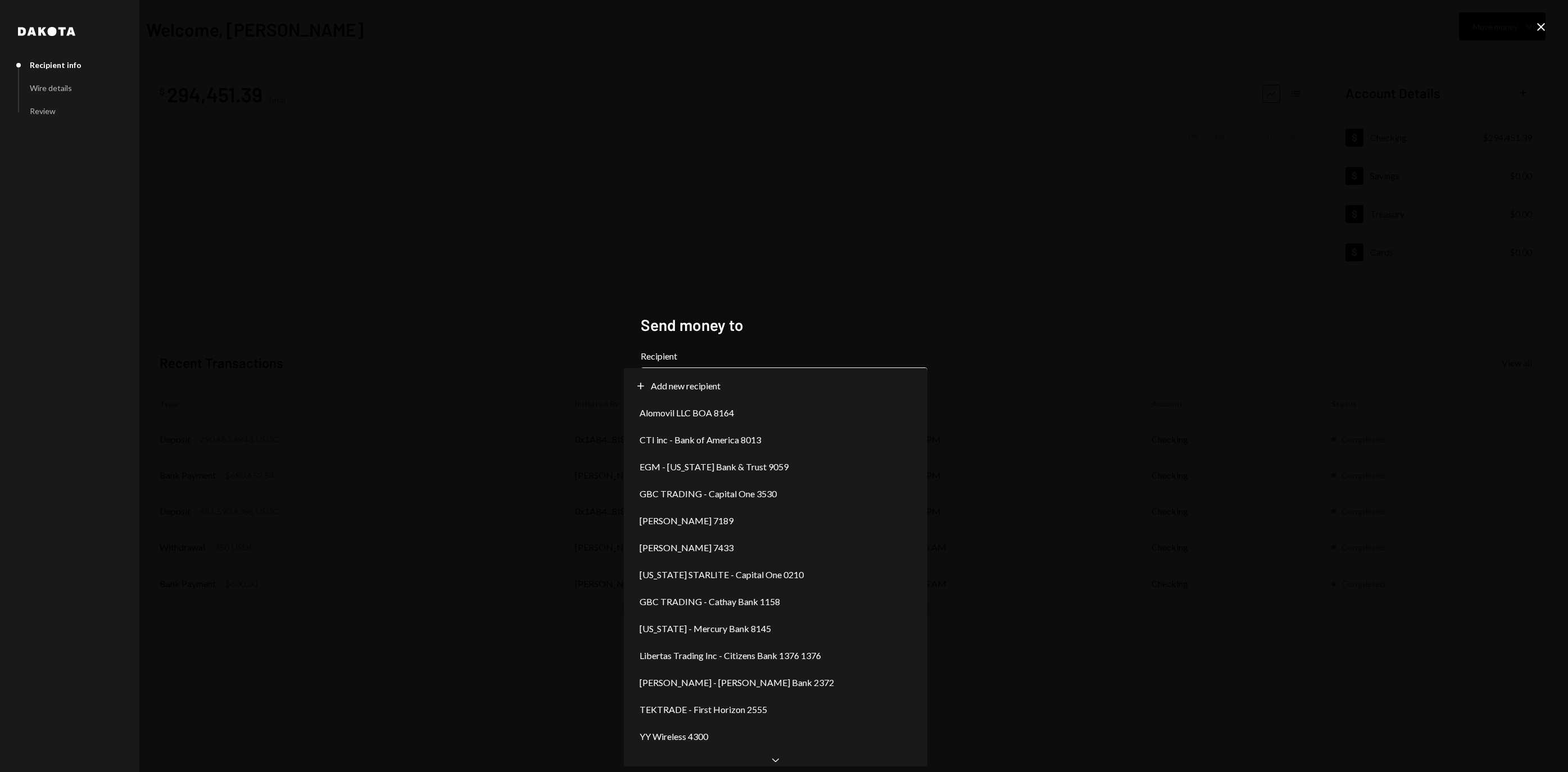
click at [719, 381] on body "**********" at bounding box center [784, 386] width 1568 height 772
select select "**********"
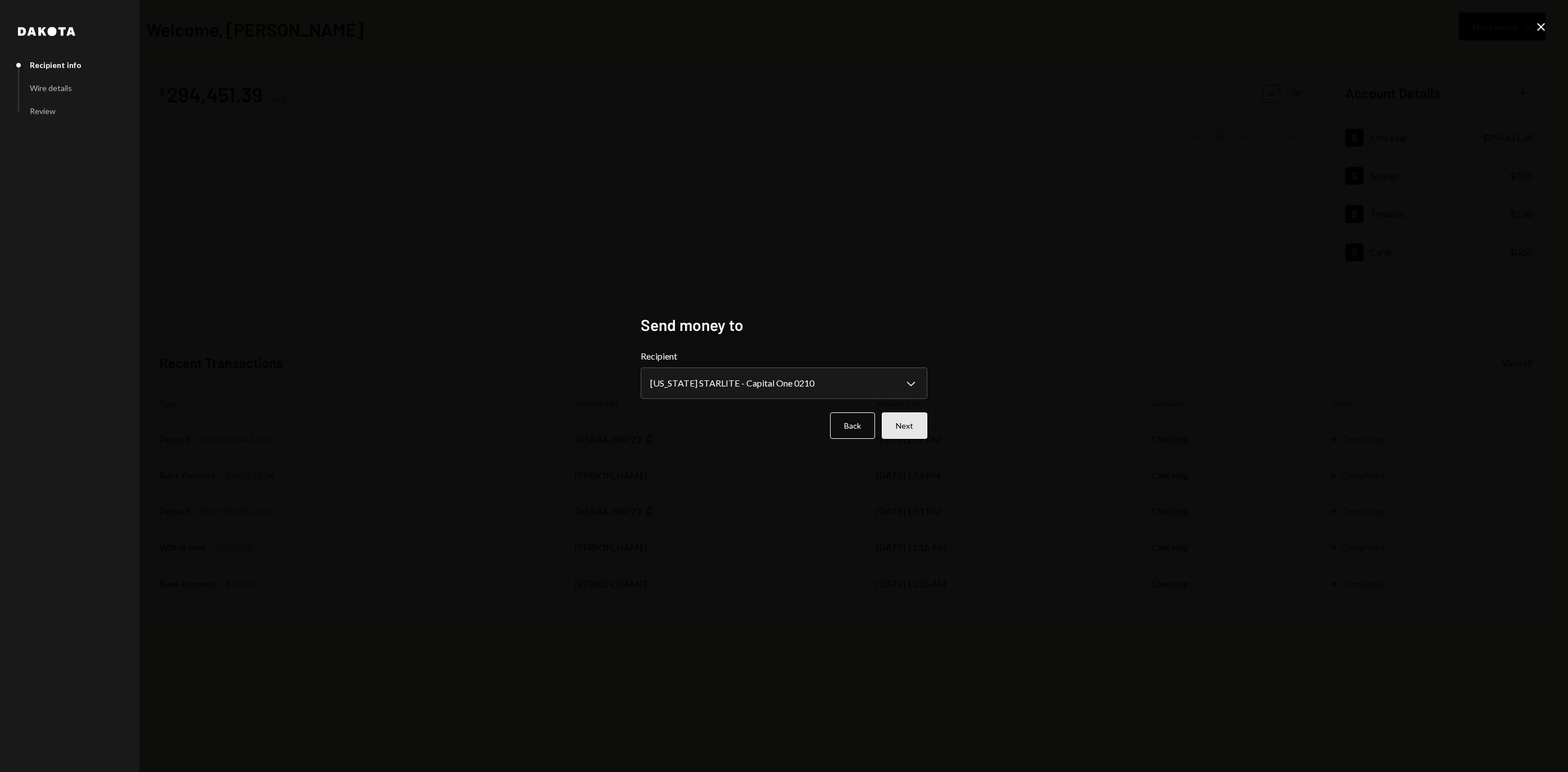
click at [893, 430] on button "Next" at bounding box center [904, 425] width 46 height 27
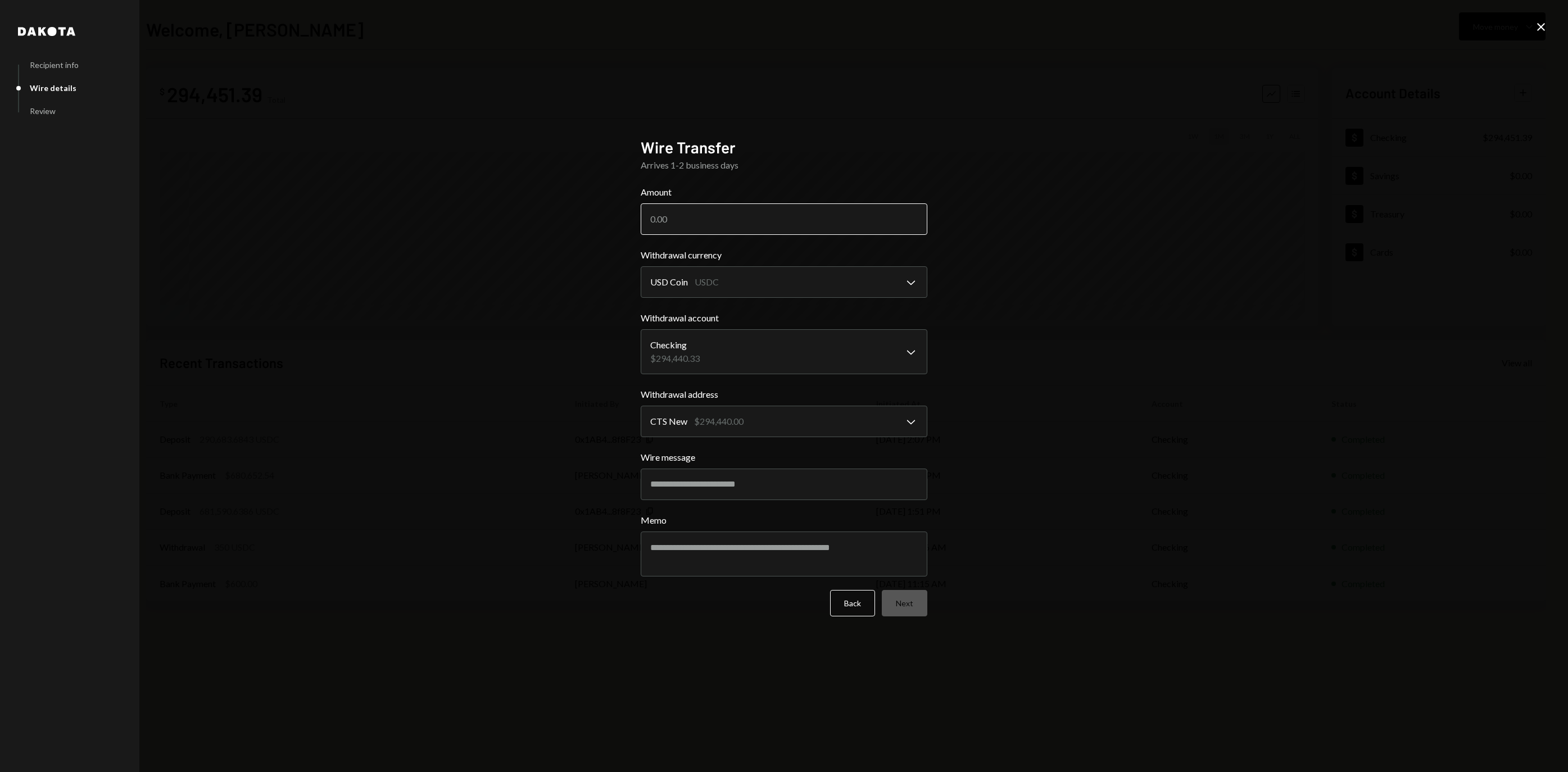
click at [788, 217] on input "Amount" at bounding box center [784, 219] width 287 height 32
paste input "289992.98"
type input "289992.98"
click at [921, 614] on button "Next" at bounding box center [904, 602] width 46 height 27
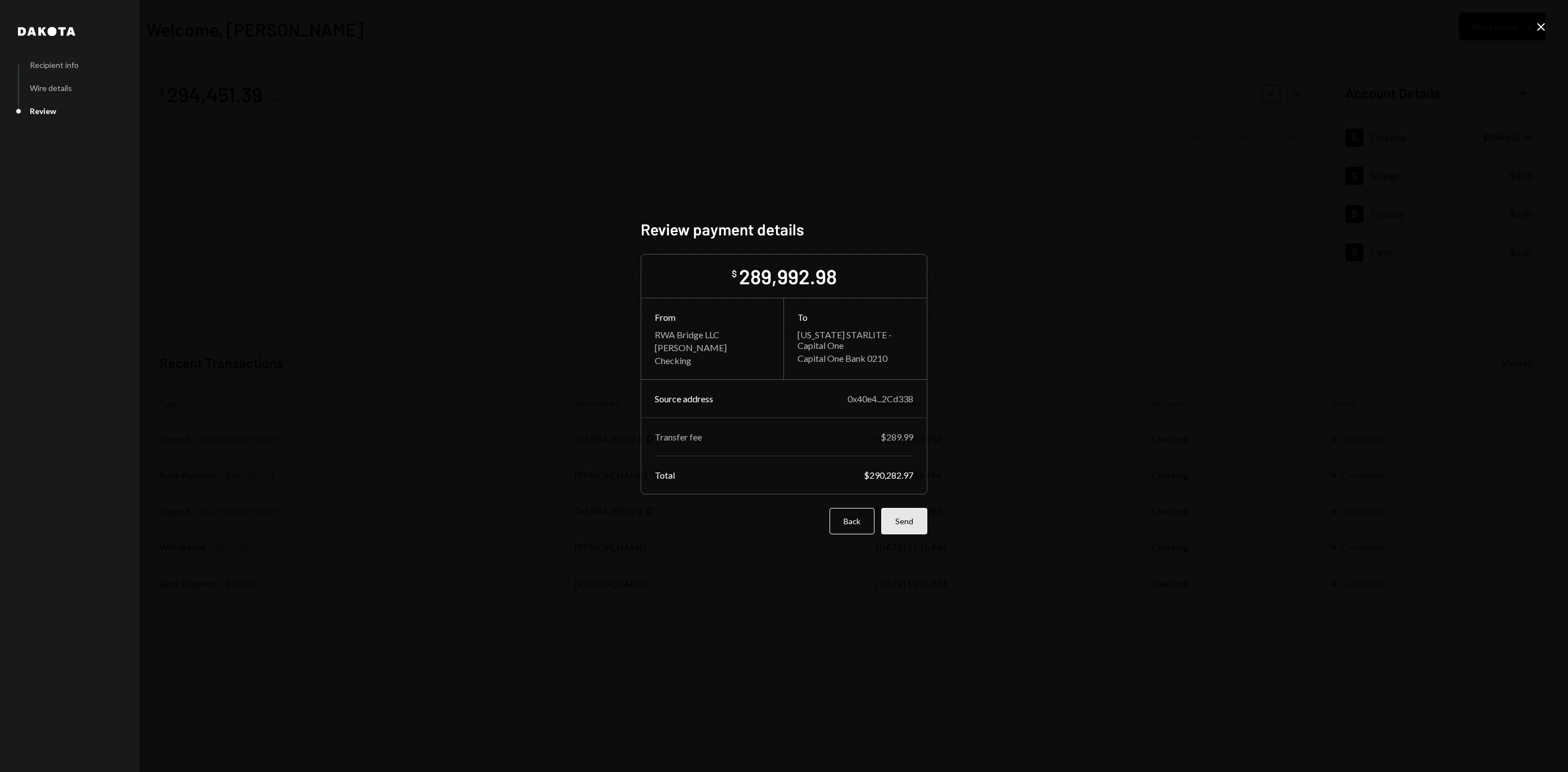
click at [899, 529] on button "Send" at bounding box center [904, 521] width 46 height 27
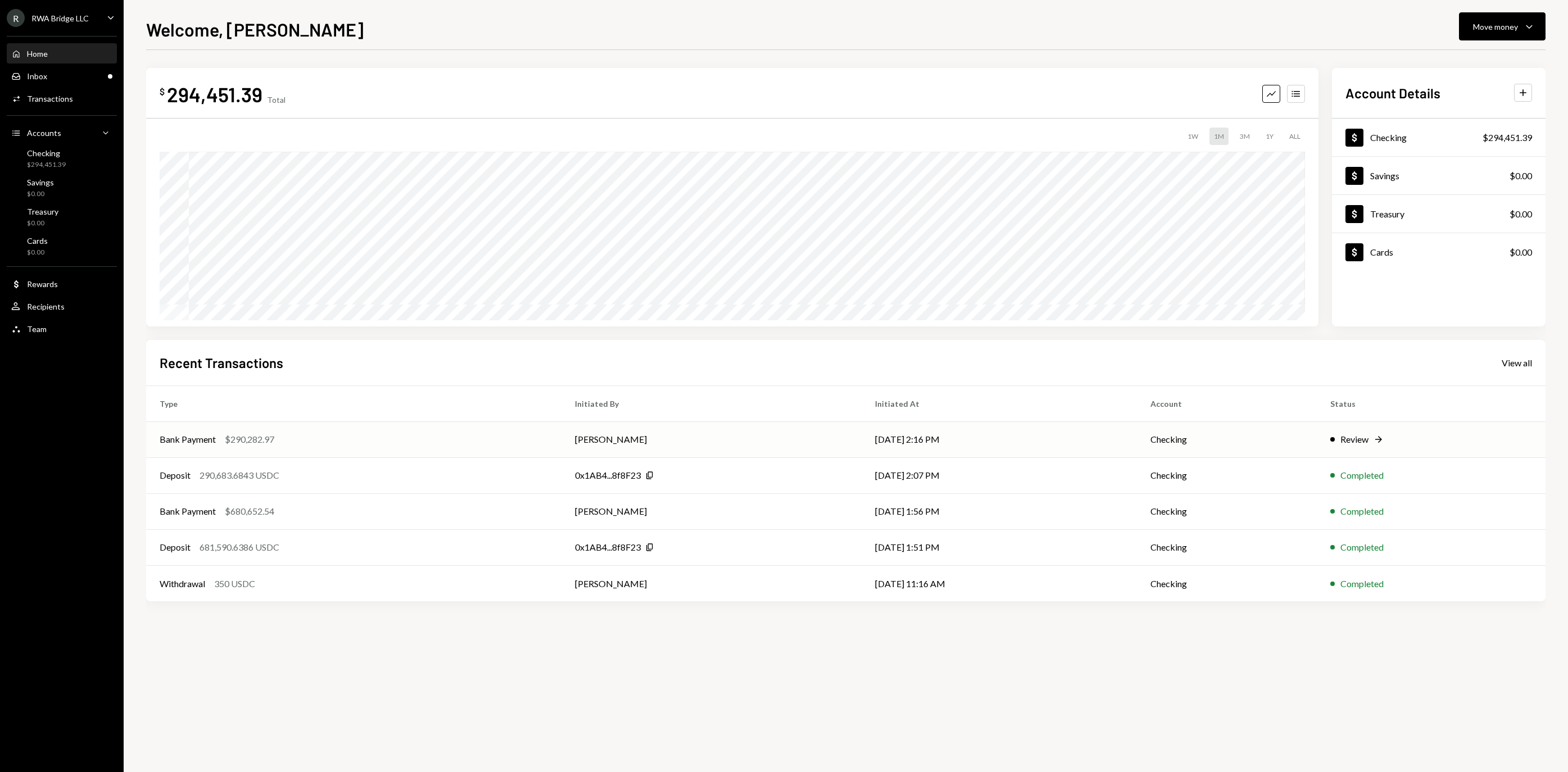
click at [635, 442] on td "[PERSON_NAME]" at bounding box center [711, 440] width 301 height 36
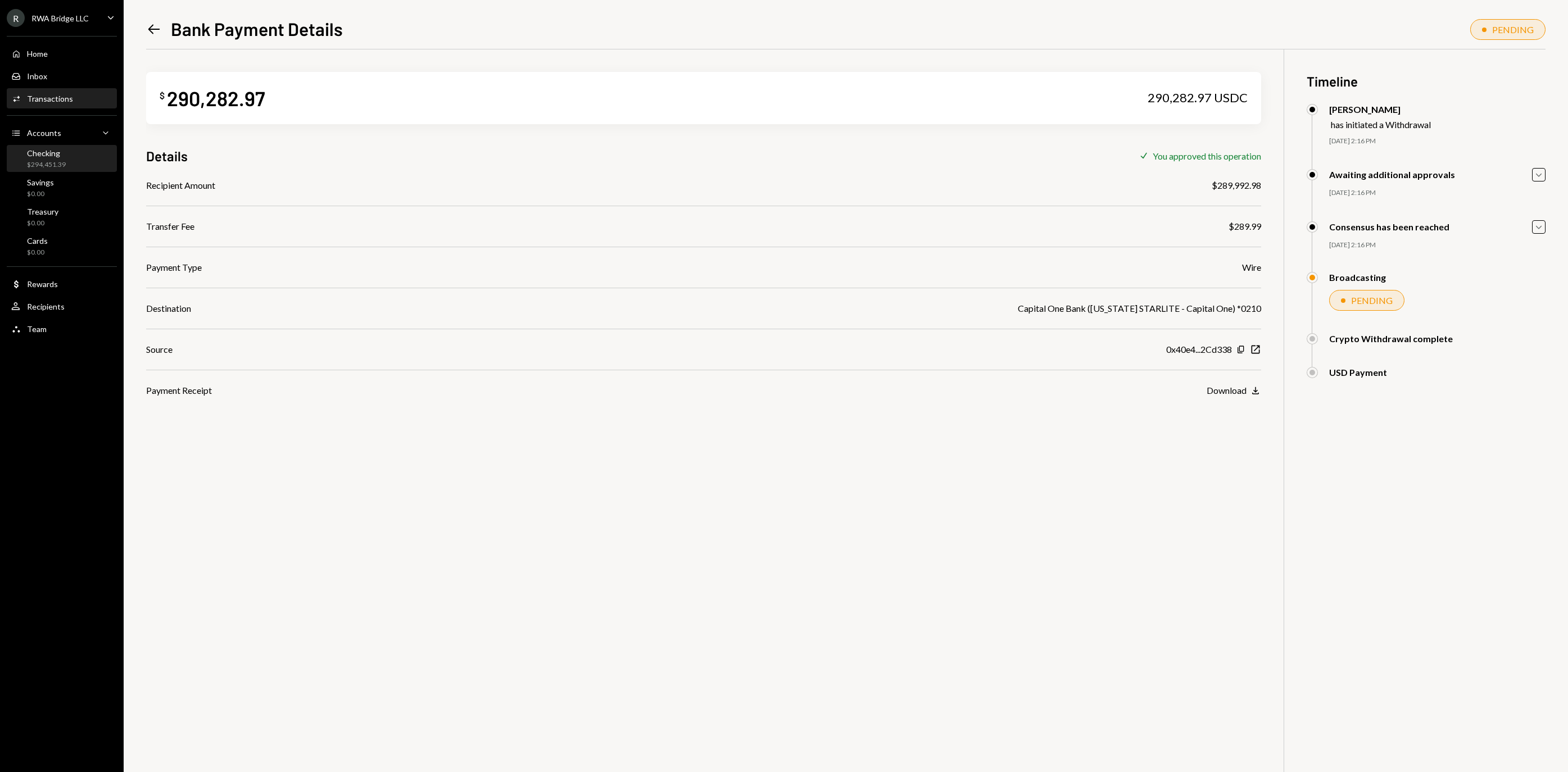
click at [84, 170] on div "Checking $294,451.39" at bounding box center [61, 158] width 101 height 22
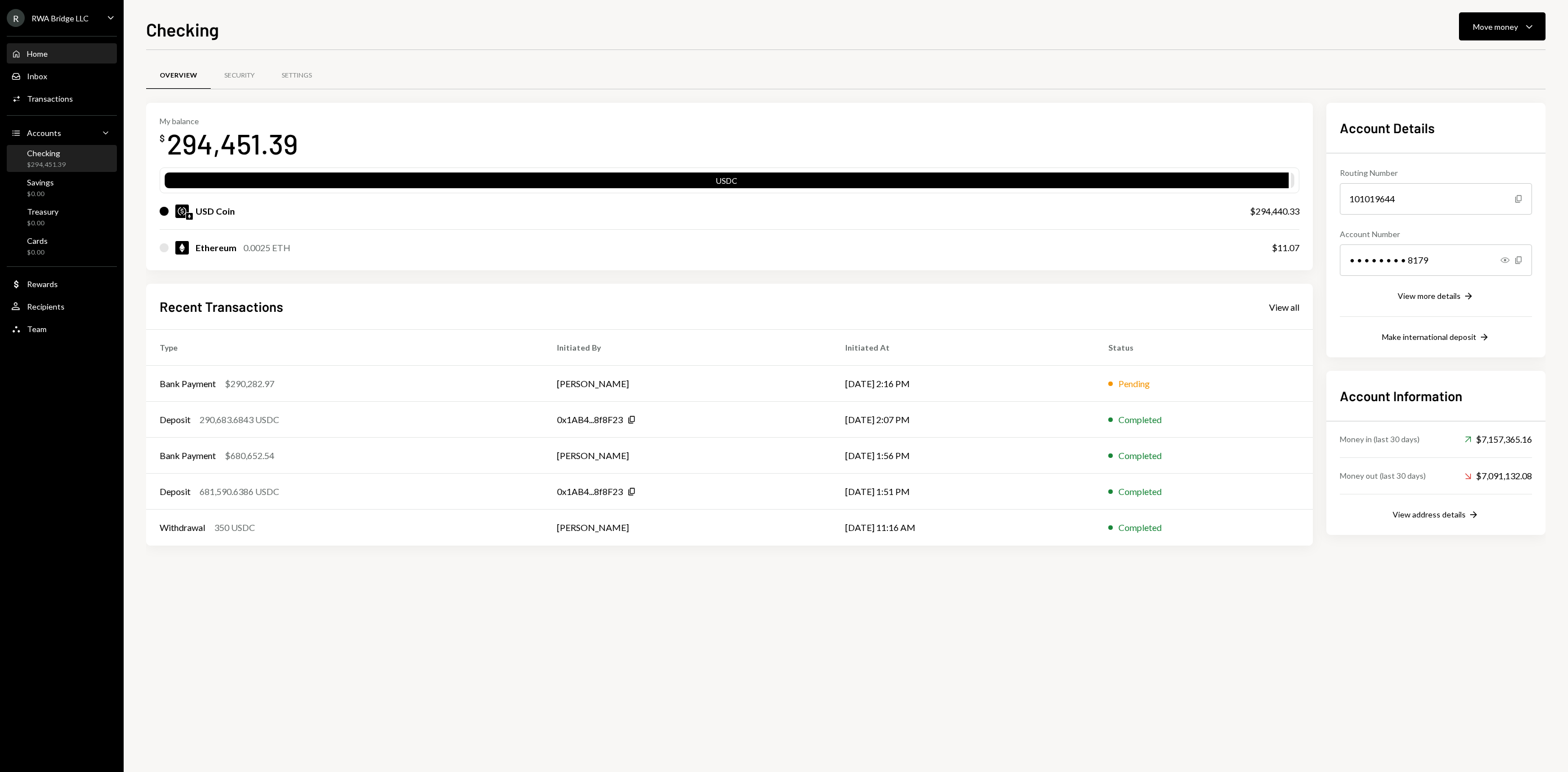
click at [72, 59] on div "Home Home" at bounding box center [61, 54] width 101 height 10
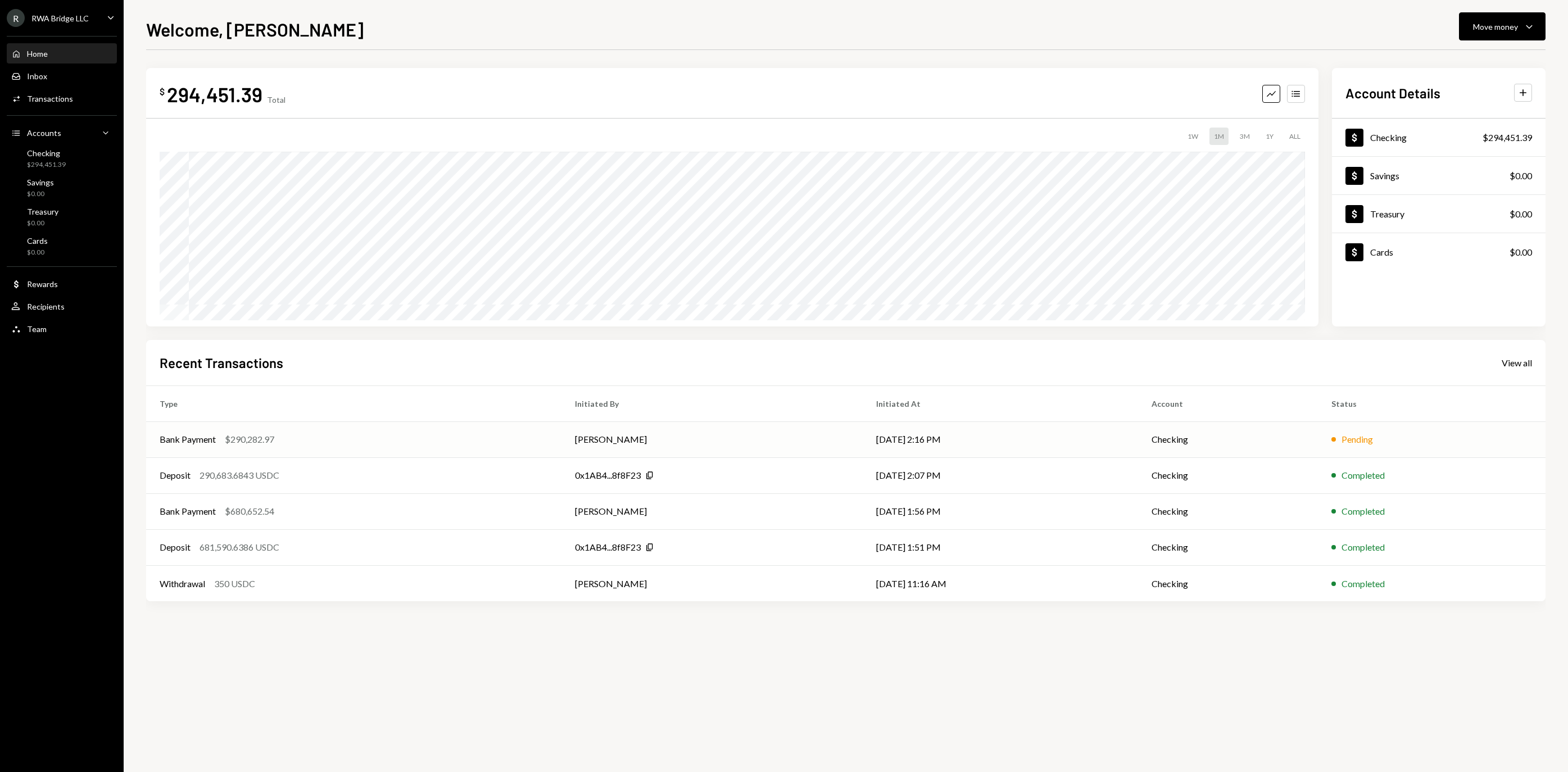
click at [676, 428] on td "[PERSON_NAME]" at bounding box center [711, 440] width 301 height 36
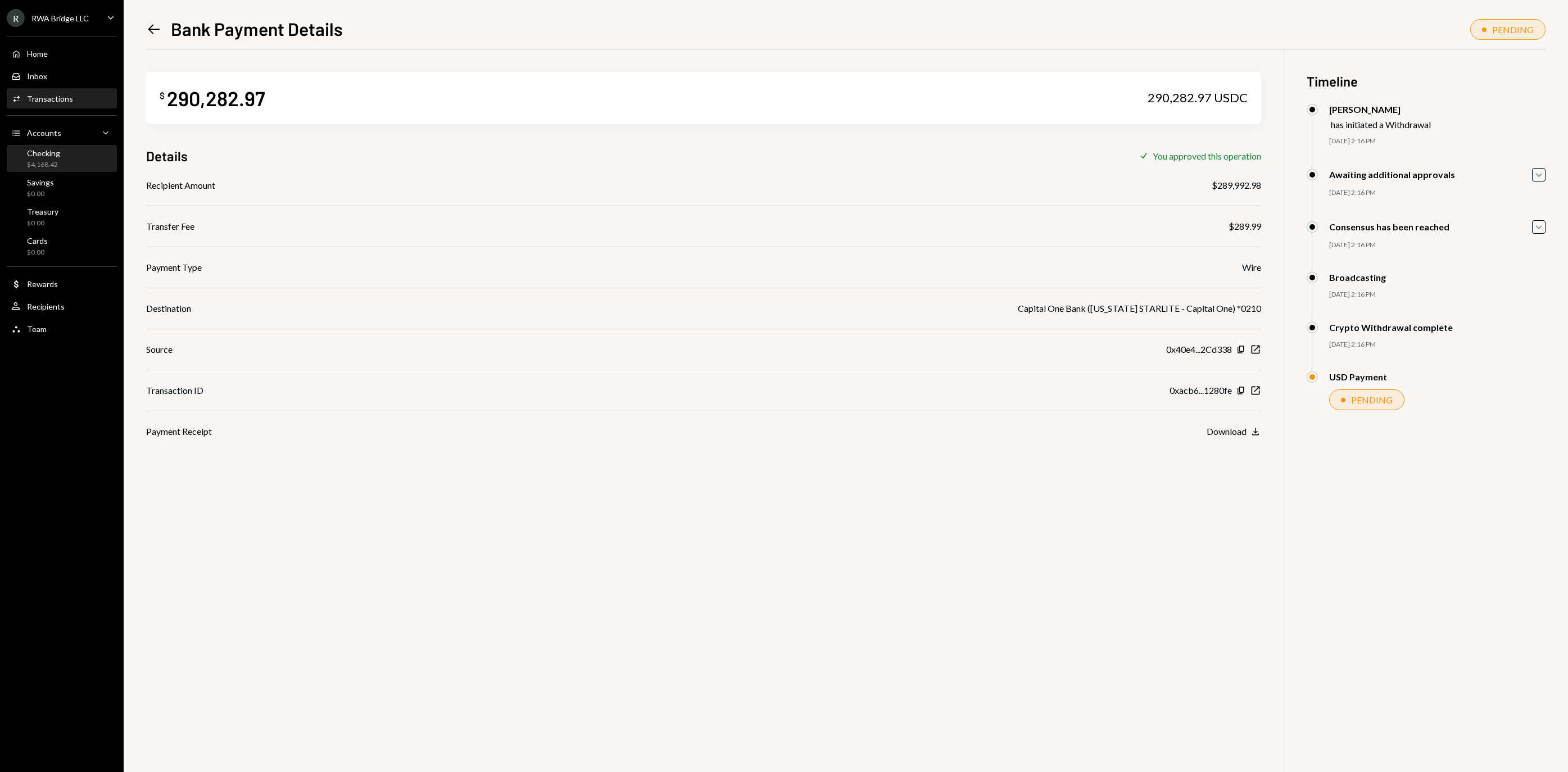
click at [60, 170] on div "$4,168.42" at bounding box center [43, 164] width 34 height 9
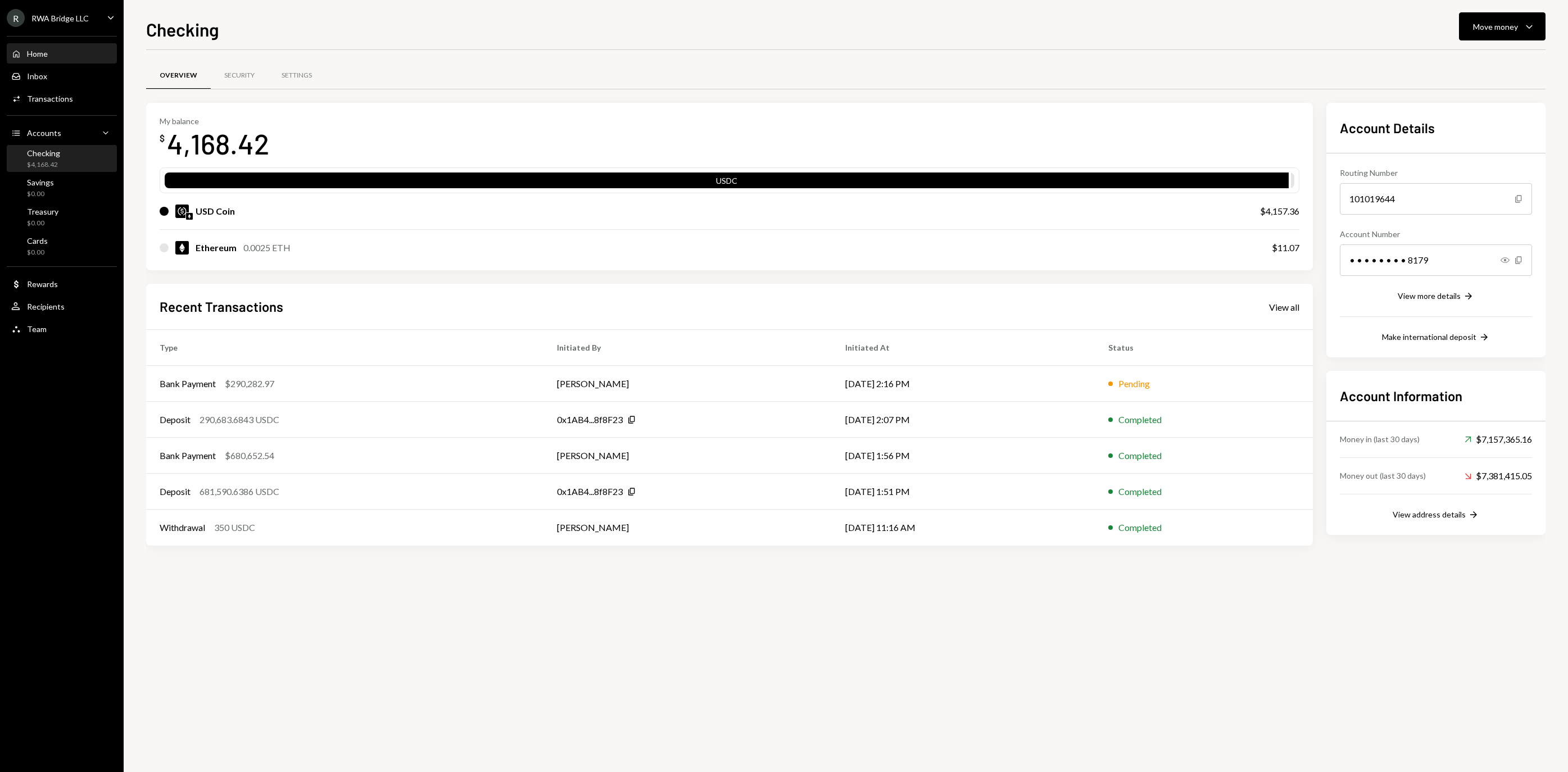
click at [63, 58] on div "Home Home" at bounding box center [61, 54] width 101 height 10
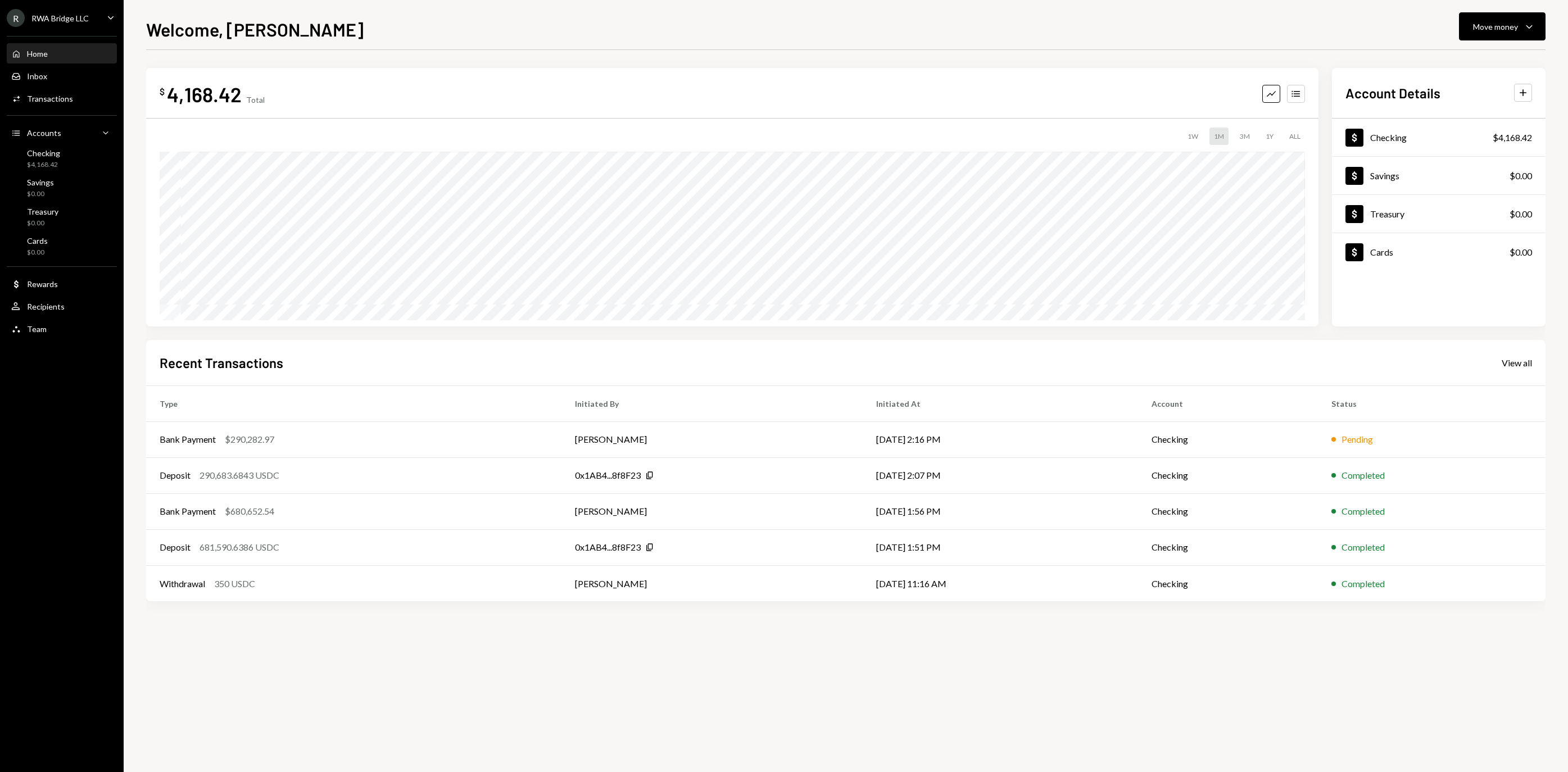
click at [508, 371] on div "Recent Transactions View all" at bounding box center [846, 363] width 1373 height 19
click at [48, 151] on div "Checking" at bounding box center [43, 152] width 34 height 9
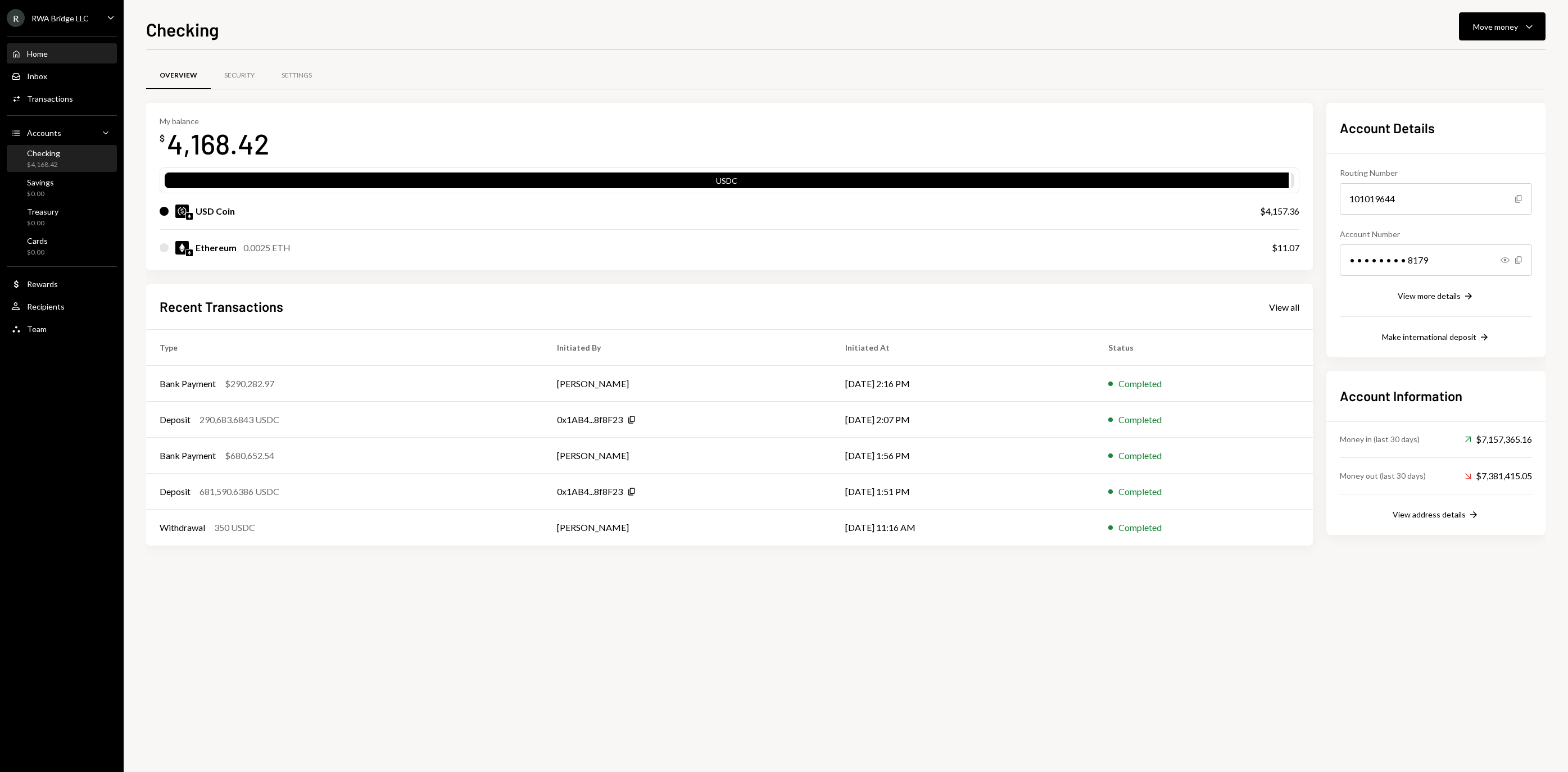
click at [72, 55] on div "Home Home" at bounding box center [61, 54] width 101 height 10
